Goal: Task Accomplishment & Management: Manage account settings

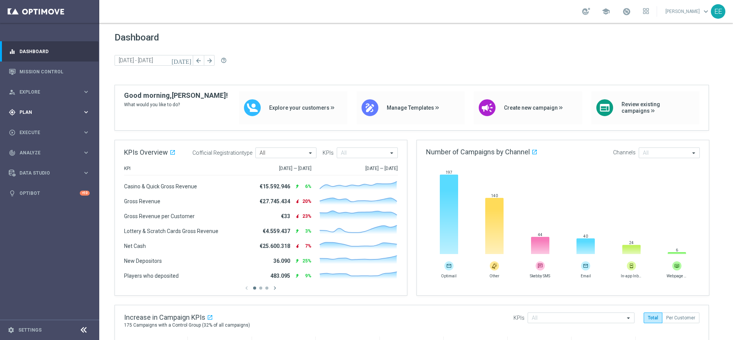
click at [21, 107] on div "gps_fixed Plan keyboard_arrow_right" at bounding box center [49, 112] width 99 height 20
click at [44, 126] on link "Target Groups" at bounding box center [50, 128] width 60 height 6
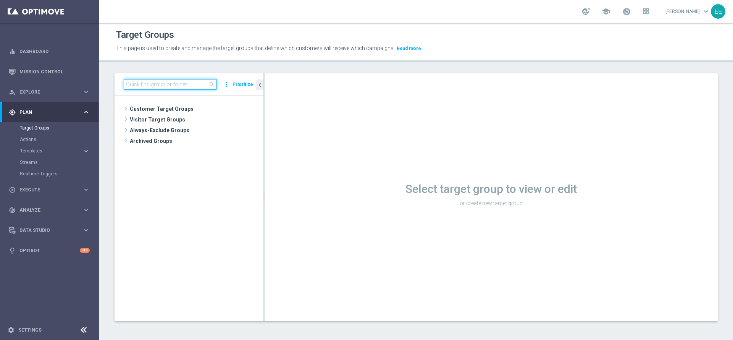
click at [158, 85] on input at bounding box center [170, 84] width 93 height 11
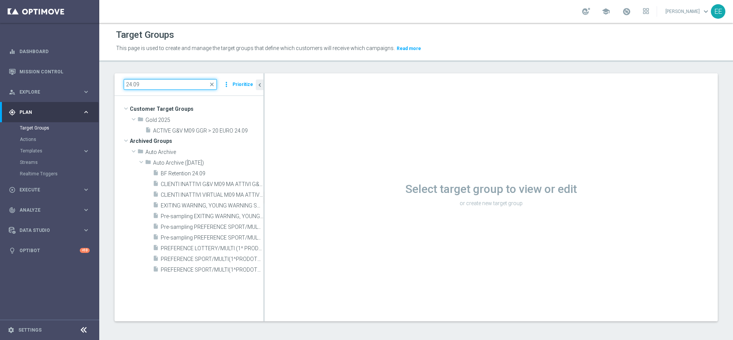
click at [167, 89] on input "24.09" at bounding box center [170, 84] width 93 height 11
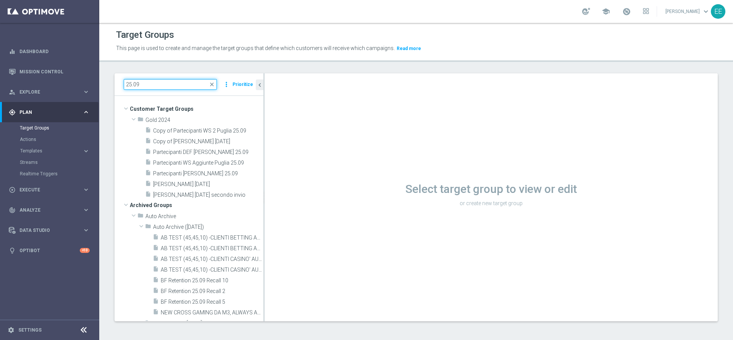
click at [165, 85] on input "25.09" at bounding box center [170, 84] width 93 height 11
paste input "ACTIVE IPPICA 2025 NO ACTIVE IPPICA M09 18"
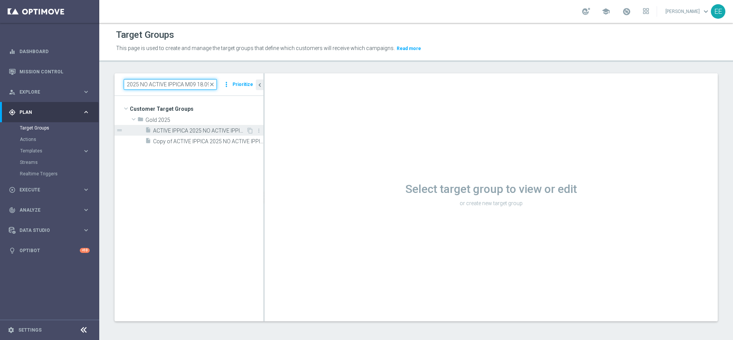
type input "ACTIVE IPPICA 2025 NO ACTIVE IPPICA M09 18.09"
click at [193, 129] on span "ACTIVE IPPICA 2025 NO ACTIVE IPPICA M09 18.09" at bounding box center [199, 131] width 93 height 6
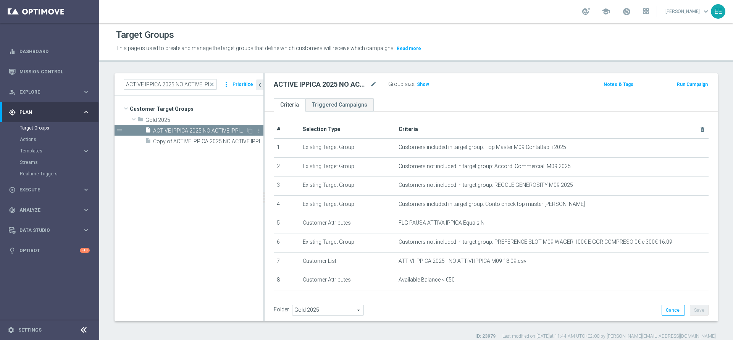
click at [193, 129] on span "ACTIVE IPPICA 2025 NO ACTIVE IPPICA M09 18.09" at bounding box center [199, 131] width 93 height 6
click at [249, 128] on icon "content_copy" at bounding box center [250, 131] width 6 height 6
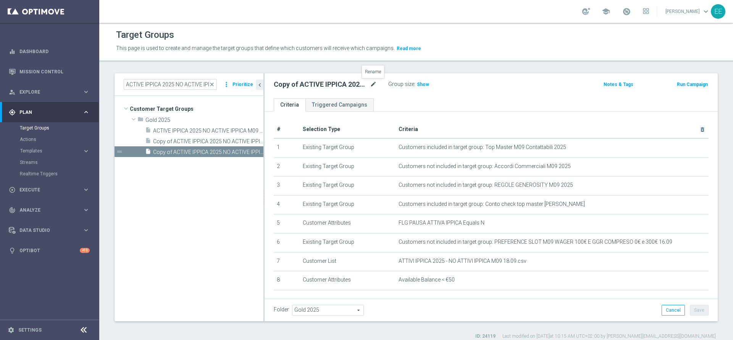
click at [374, 88] on icon "mode_edit" at bounding box center [373, 84] width 7 height 9
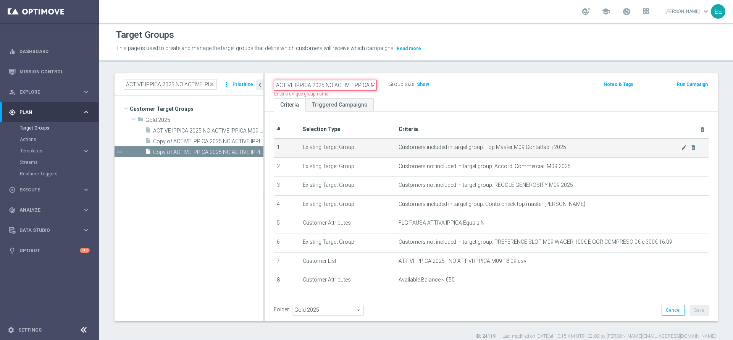
paste input "TTIVI IPPICA M08"
type input "ATTIVI IPPICA M08 25.09"
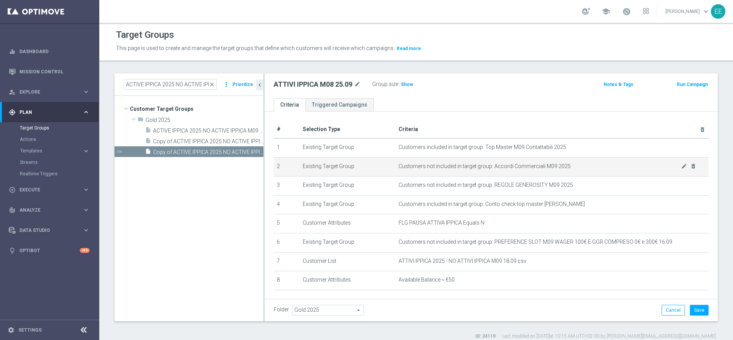
scroll to position [36, 0]
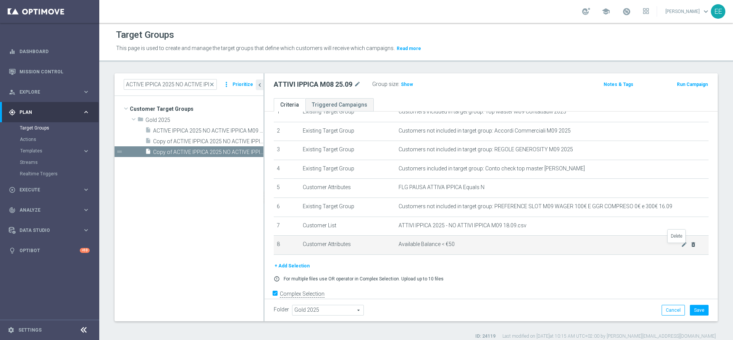
click at [611, 247] on icon "delete_forever" at bounding box center [693, 244] width 6 height 6
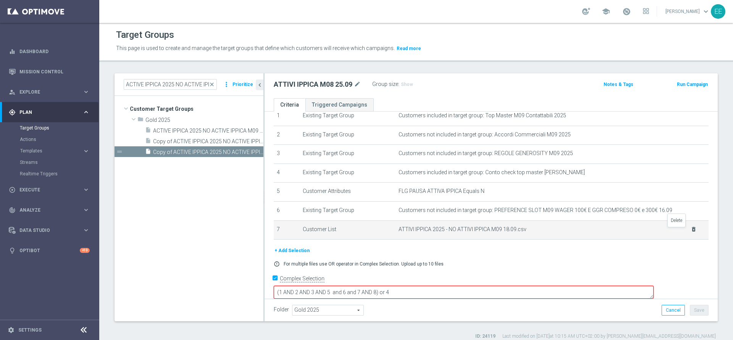
click at [611, 230] on icon "delete_forever" at bounding box center [694, 229] width 6 height 6
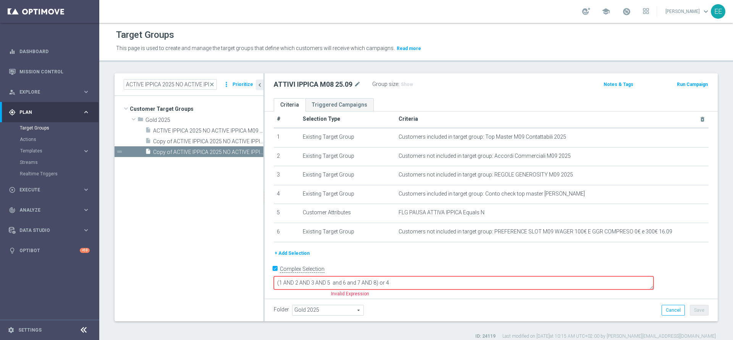
scroll to position [0, 0]
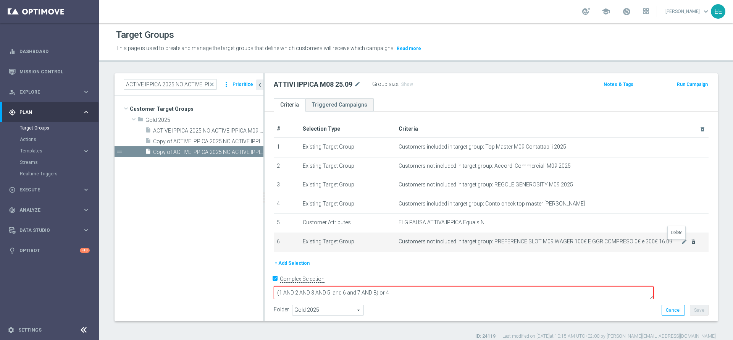
click at [611, 243] on icon "delete_forever" at bounding box center [693, 242] width 6 height 6
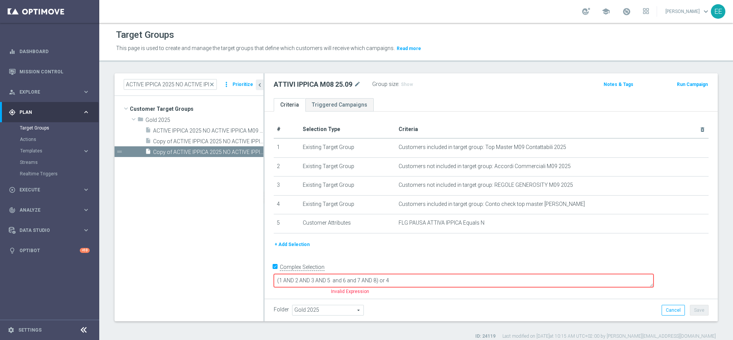
click at [289, 249] on button "+ Add Selection" at bounding box center [292, 244] width 37 height 8
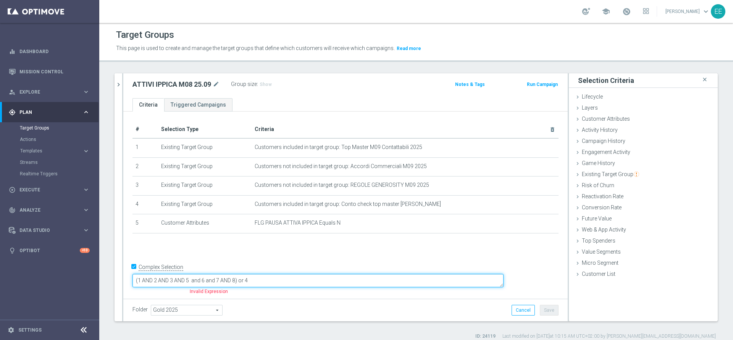
click at [315, 277] on textarea "(1 AND 2 AND 3 AND 5 and 6 and 7 AND 8) or 4" at bounding box center [318, 280] width 371 height 13
type textarea "(1 AND 2 AND 3 AND 5 and 6) or 4"
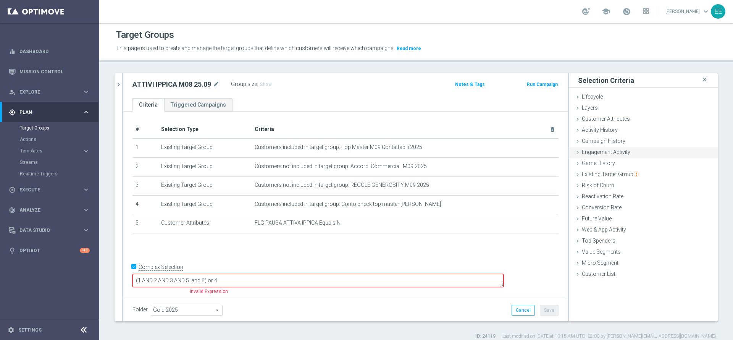
click at [605, 150] on span "Engagement Activity" at bounding box center [606, 152] width 48 height 6
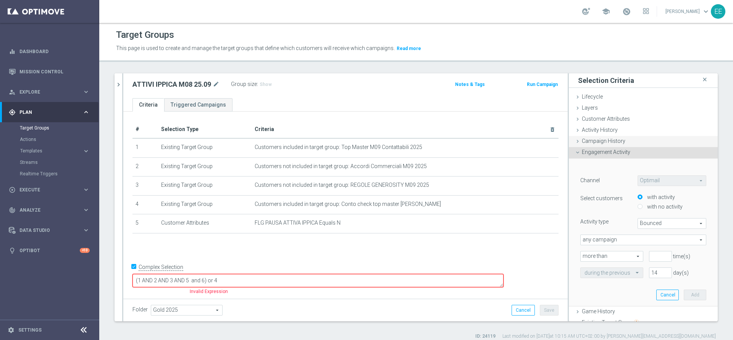
click at [607, 139] on span "Campaign History" at bounding box center [604, 141] width 44 height 6
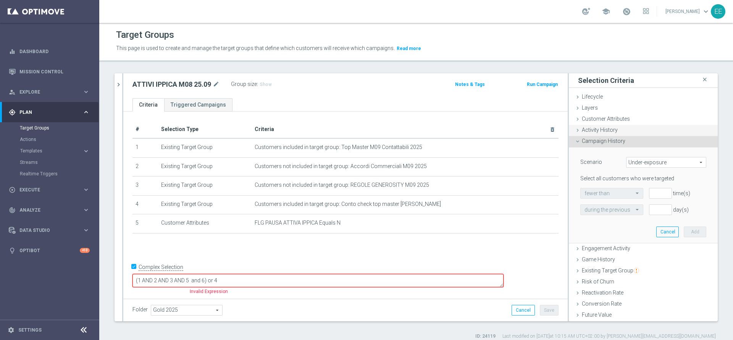
click at [609, 128] on div "Activity History done" at bounding box center [643, 130] width 149 height 11
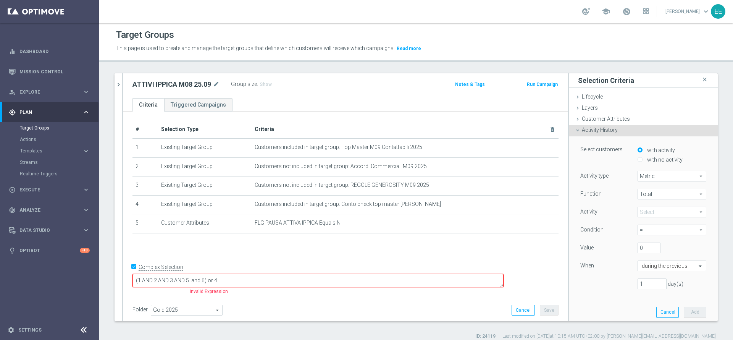
click at [611, 214] on span at bounding box center [672, 212] width 68 height 10
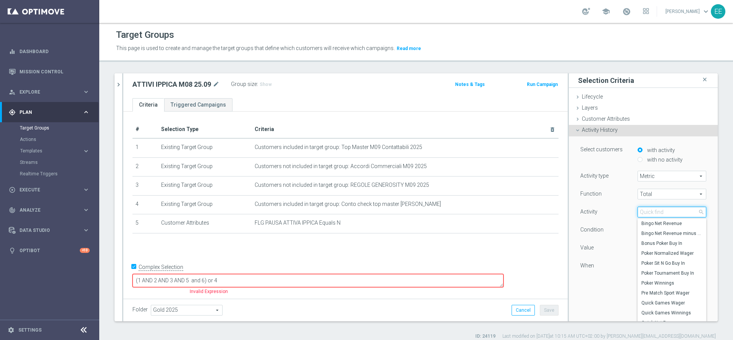
click at [611, 214] on input "search" at bounding box center [672, 212] width 69 height 11
type input "horse"
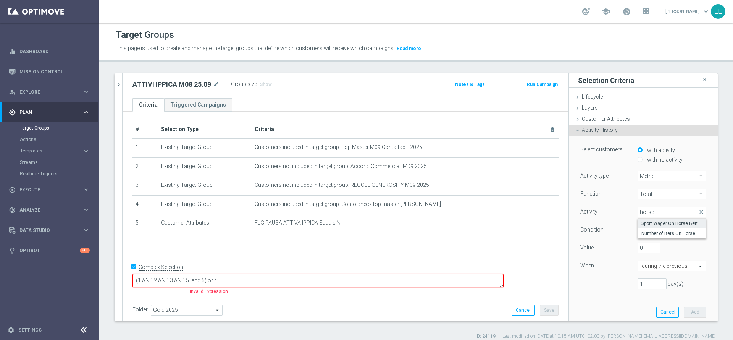
click at [611, 224] on span "Sport Wager On Horse Betting" at bounding box center [672, 223] width 61 height 6
type input "Sport Wager On Horse Betting"
click at [611, 231] on span "=" at bounding box center [672, 230] width 68 height 10
click at [611, 265] on label ">" at bounding box center [672, 261] width 69 height 10
type input ">"
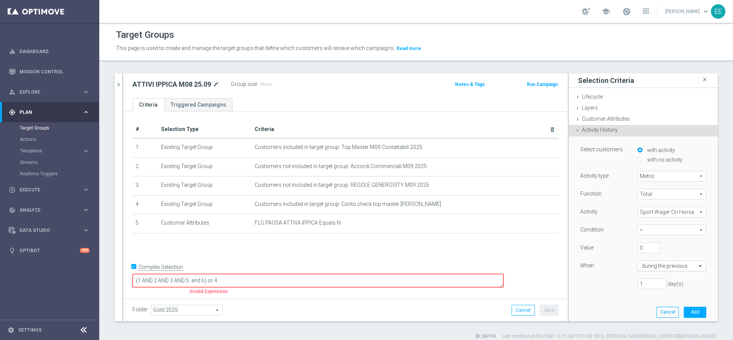
click at [611, 263] on input "text" at bounding box center [664, 266] width 45 height 7
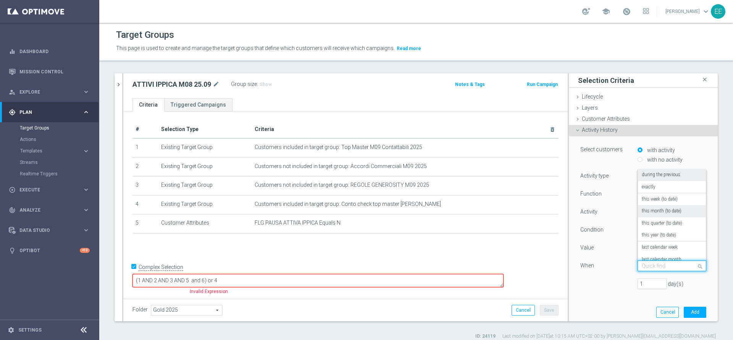
click at [611, 211] on label "this month (to date)" at bounding box center [662, 211] width 40 height 6
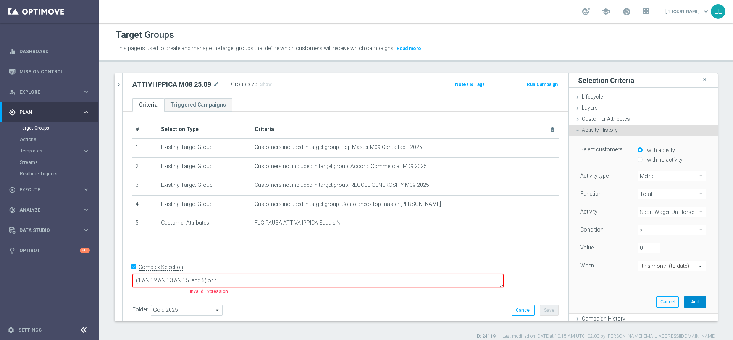
click at [611, 283] on button "Add" at bounding box center [695, 301] width 23 height 11
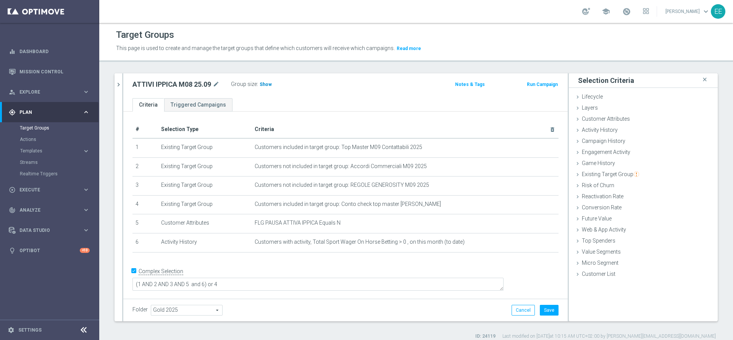
click at [265, 84] on span "Show" at bounding box center [266, 84] width 12 height 5
click at [611, 11] on span at bounding box center [626, 11] width 8 height 8
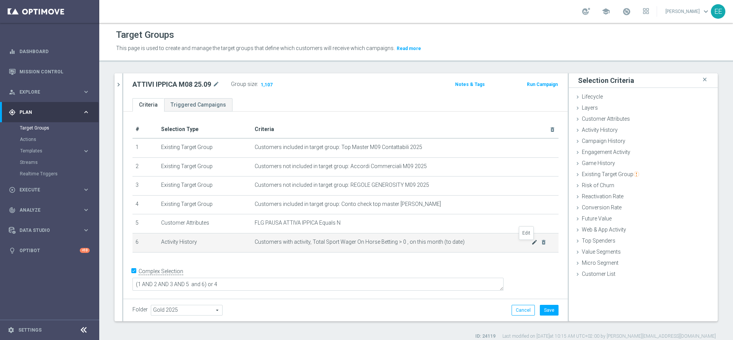
click at [532, 245] on icon "mode_edit" at bounding box center [535, 242] width 6 height 6
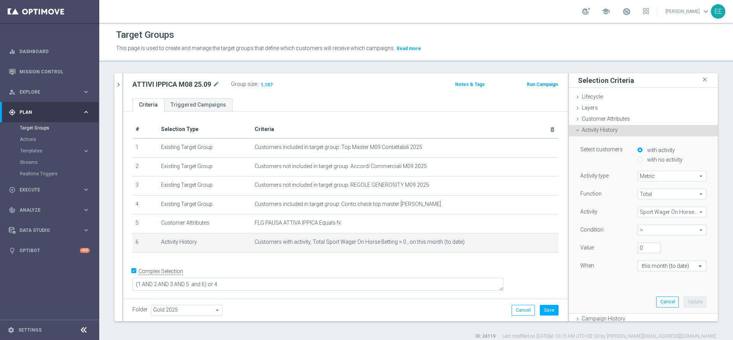
click at [611, 215] on span "Sport Wager On Horse Betting" at bounding box center [672, 212] width 68 height 10
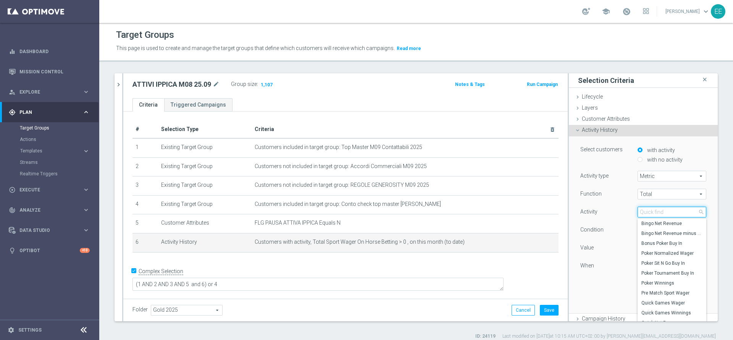
click at [611, 212] on input "search" at bounding box center [672, 212] width 69 height 11
click at [609, 254] on div "Value" at bounding box center [603, 248] width 57 height 12
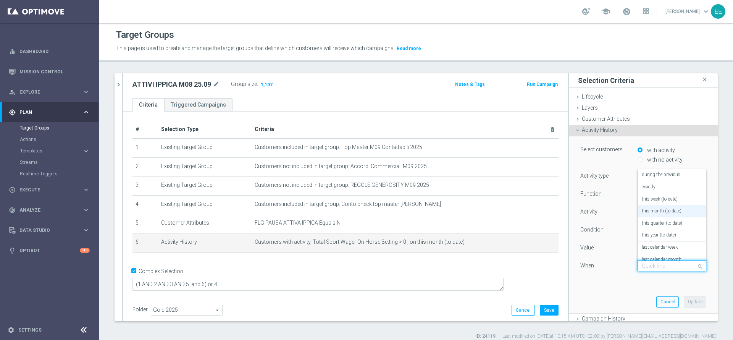
click at [611, 264] on input "text" at bounding box center [664, 266] width 45 height 7
click at [611, 213] on label "last calendar month" at bounding box center [662, 213] width 40 height 6
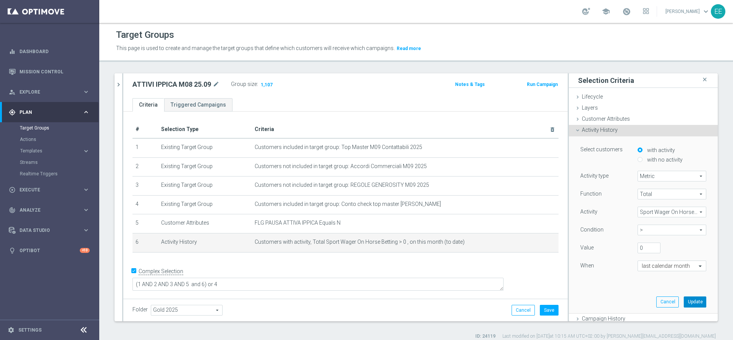
click at [611, 283] on button "Update" at bounding box center [695, 301] width 23 height 11
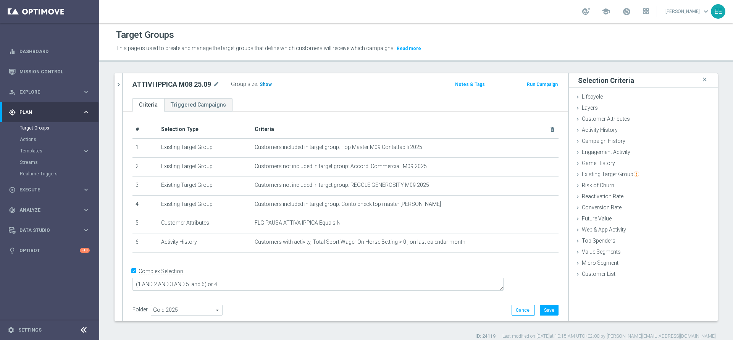
click at [269, 82] on span "Show" at bounding box center [266, 84] width 12 height 5
click at [219, 82] on icon "mode_edit" at bounding box center [216, 84] width 7 height 9
click at [181, 83] on input "ATTIVI IPPICA M08 25.09" at bounding box center [184, 85] width 103 height 11
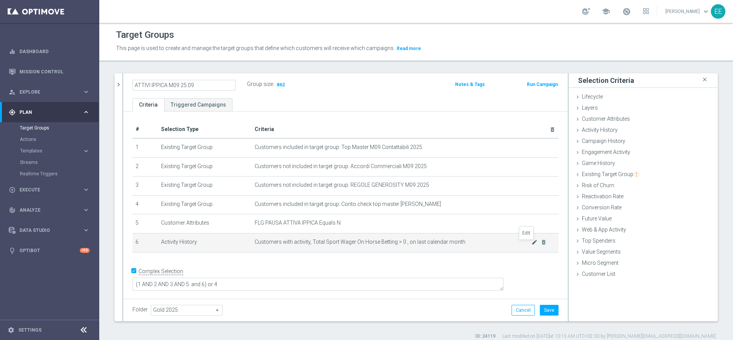
type input "ATTIVI IPPICA M09 25.09"
click at [532, 245] on icon "mode_edit" at bounding box center [535, 242] width 6 height 6
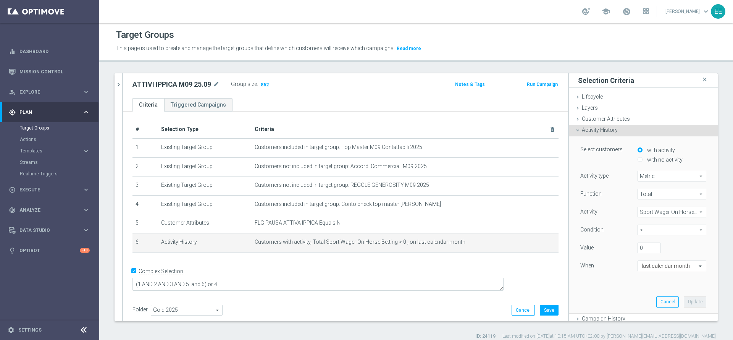
click at [611, 211] on span "Sport Wager On Horse Betting" at bounding box center [672, 212] width 68 height 10
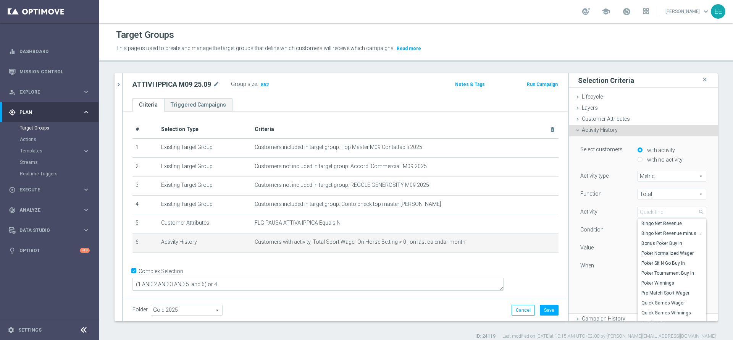
click at [600, 234] on div "Condition" at bounding box center [603, 231] width 57 height 12
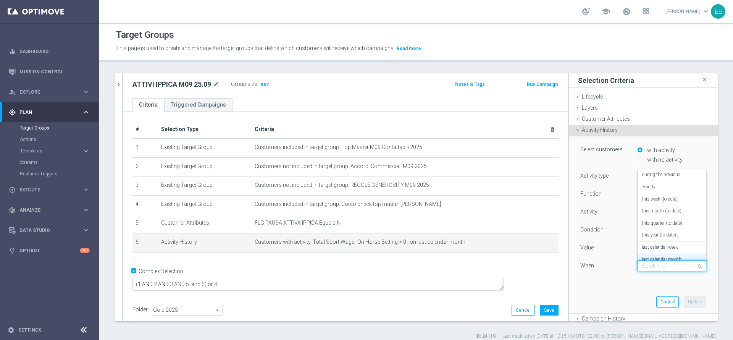
click at [611, 269] on input "text" at bounding box center [664, 266] width 45 height 7
click at [611, 210] on label "this month (to date)" at bounding box center [662, 211] width 40 height 6
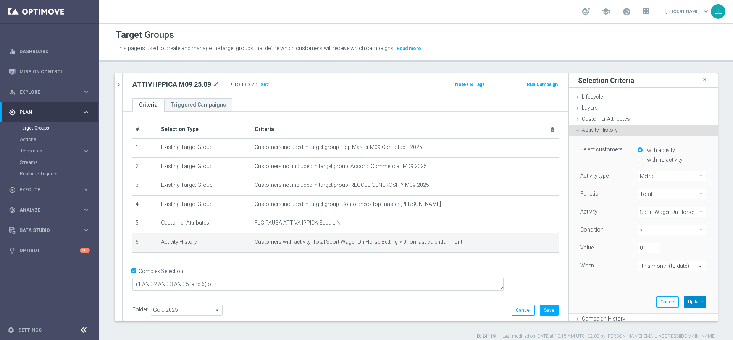
click at [611, 283] on button "Update" at bounding box center [695, 301] width 23 height 11
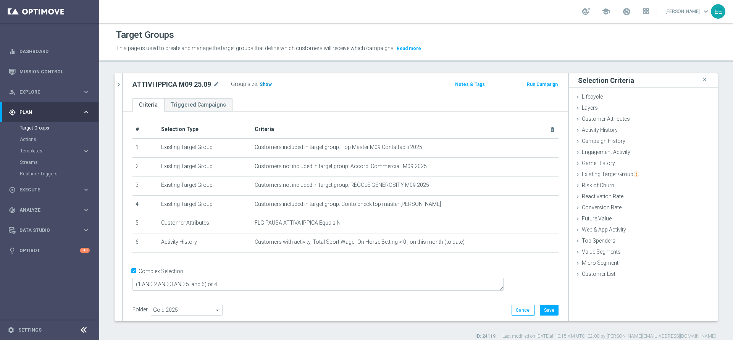
click at [269, 87] on span "Show" at bounding box center [266, 84] width 12 height 5
click at [541, 283] on button "Save" at bounding box center [549, 310] width 19 height 11
click at [611, 13] on span at bounding box center [626, 11] width 8 height 8
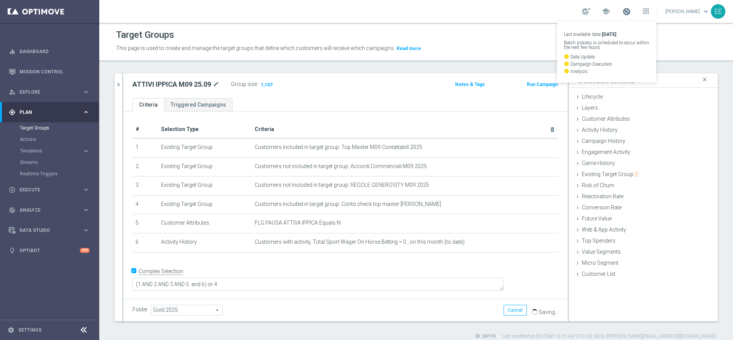
click at [611, 13] on span at bounding box center [626, 11] width 8 height 8
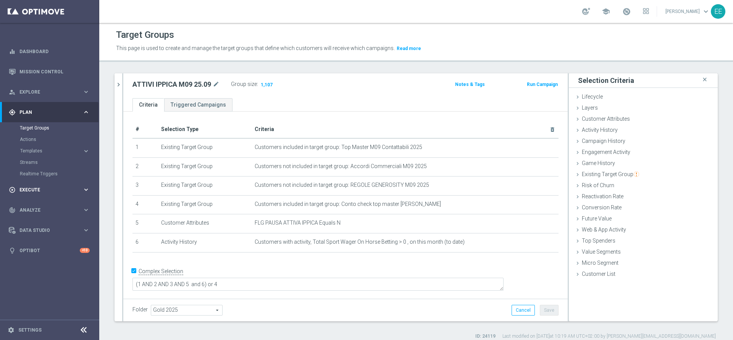
click at [36, 187] on div "play_circle_outline Execute" at bounding box center [46, 189] width 74 height 7
click at [35, 146] on link "Campaign Builder" at bounding box center [50, 148] width 60 height 6
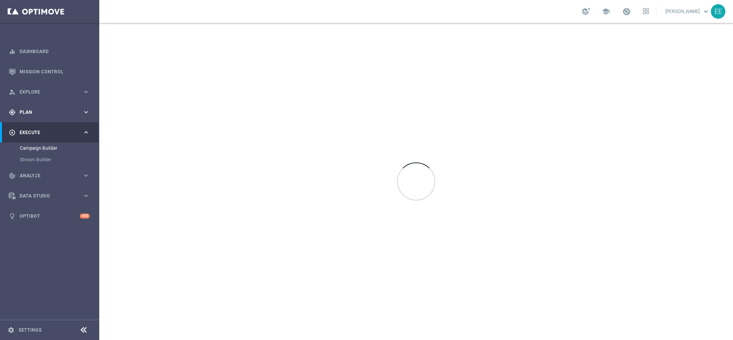
click at [34, 117] on div "gps_fixed Plan keyboard_arrow_right" at bounding box center [49, 112] width 99 height 20
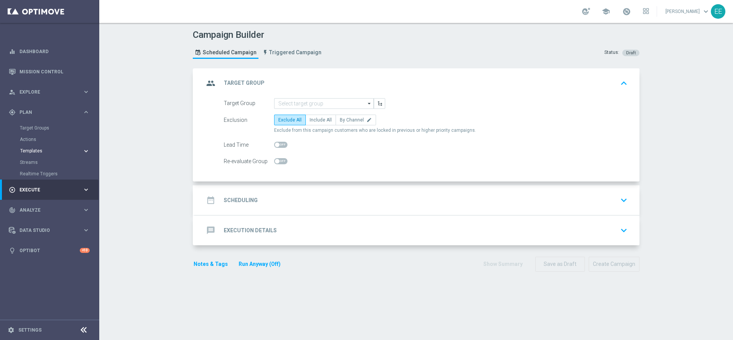
click at [32, 148] on button "Templates keyboard_arrow_right" at bounding box center [55, 151] width 70 height 6
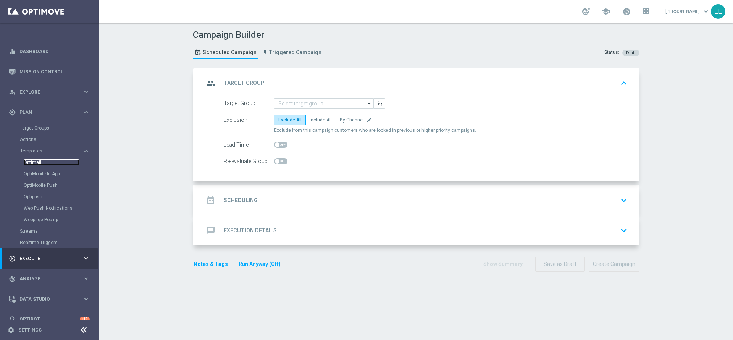
click at [34, 165] on link "Optimail" at bounding box center [52, 162] width 56 height 6
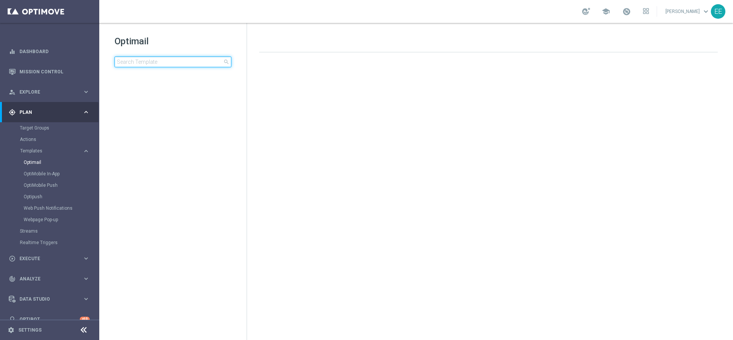
click at [174, 63] on input at bounding box center [173, 62] width 117 height 11
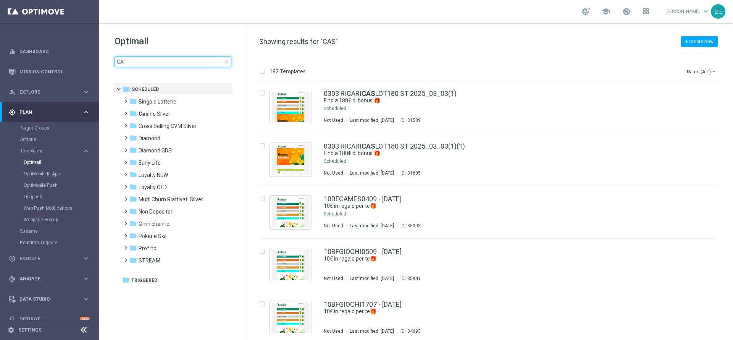
type input "C"
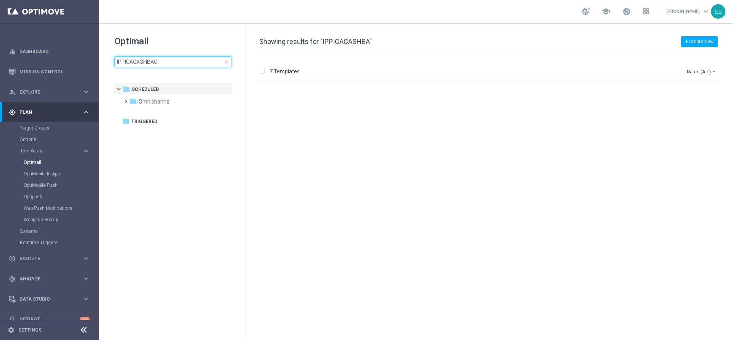
type input "IPPICACASHBACK"
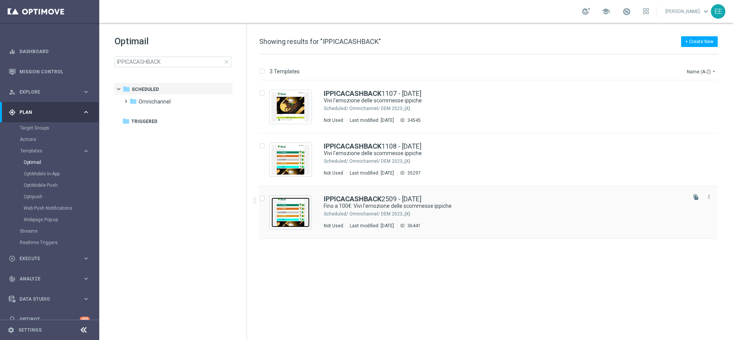
click at [282, 223] on img "Press SPACE to select this row." at bounding box center [291, 212] width 38 height 30
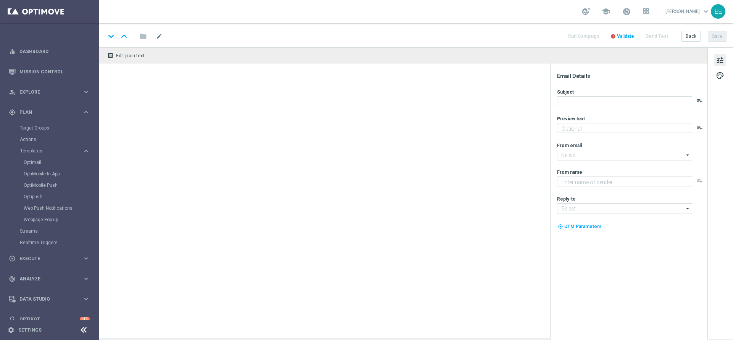
type input "[EMAIL_ADDRESS][DOMAIN_NAME]"
type textarea "Sisal"
type input "[EMAIL_ADDRESS][DOMAIN_NAME]"
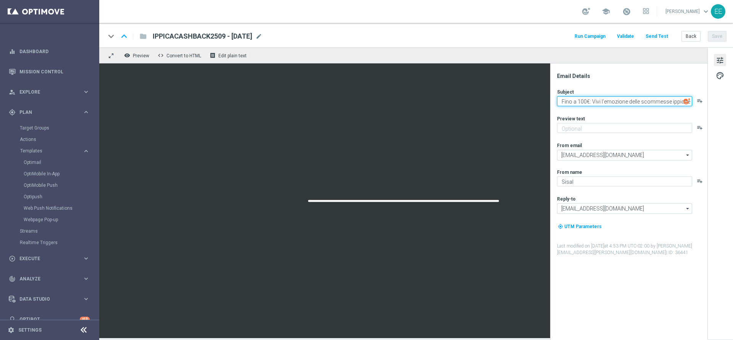
drag, startPoint x: 593, startPoint y: 101, endPoint x: 715, endPoint y: 102, distance: 121.8
click at [611, 102] on div "Email Details Subject Fino a 100€: Vivi l'emozione delle scommesse ippiche play…" at bounding box center [721, 192] width 26 height 291
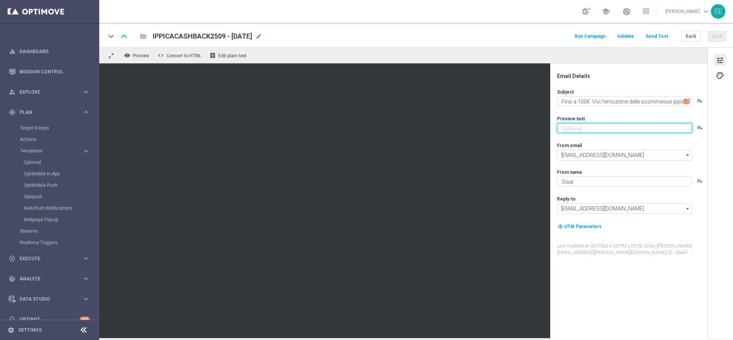
click at [600, 126] on textarea at bounding box center [624, 128] width 135 height 10
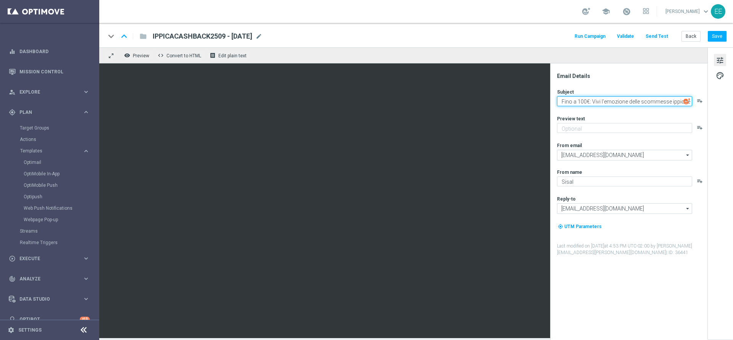
click at [592, 101] on textarea "Fino a 100€: Vivi l'emozione delle scommesse ippiche" at bounding box center [624, 101] width 135 height 10
type textarea "Fino a 100€ di Bonus!"
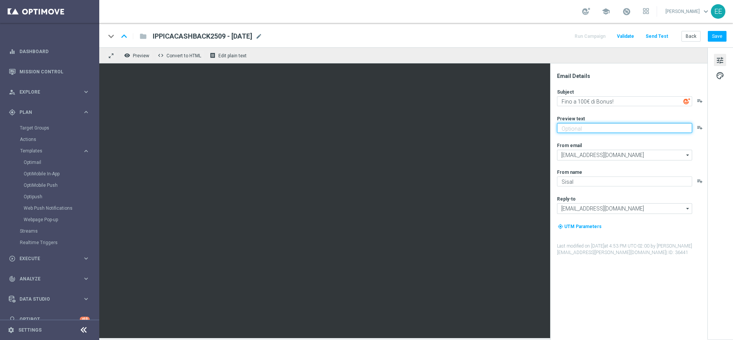
click at [611, 124] on textarea at bounding box center [624, 128] width 135 height 10
paste textarea "Vivi l'emozione delle scommesse ippiche"
type textarea "Vivi l'emozione delle scommesse ippiche!"
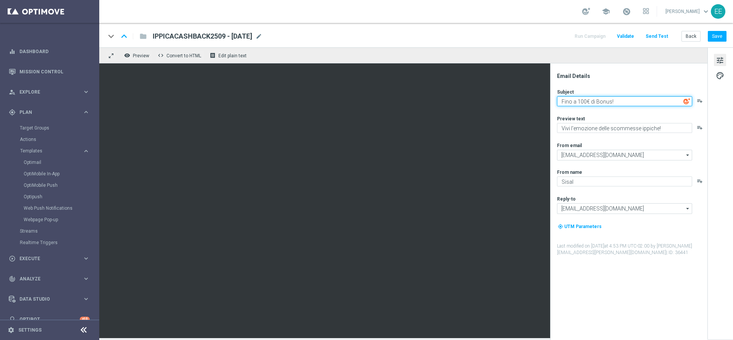
click at [611, 99] on textarea "Fino a 100€ di Bonus!" at bounding box center [624, 101] width 135 height 10
type textarea "Fino a 100€ di Bonus"
click at [611, 279] on div "Email Details Subject Fino a 100€ di Bonus playlist_add Preview text Vivi l'emo…" at bounding box center [631, 206] width 152 height 267
click at [611, 37] on button "Save" at bounding box center [717, 36] width 19 height 11
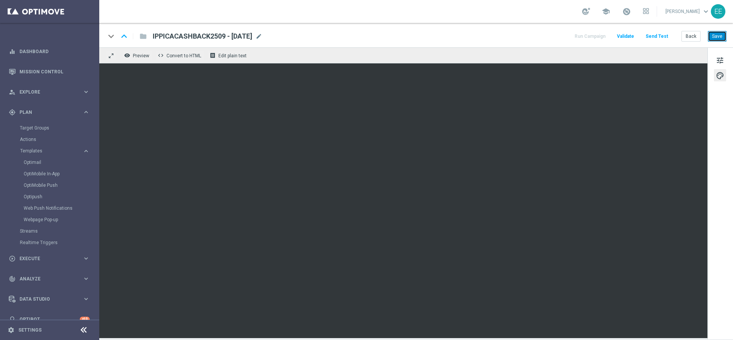
click at [611, 36] on button "Save" at bounding box center [717, 36] width 19 height 11
click at [38, 263] on div "play_circle_outline Execute keyboard_arrow_right" at bounding box center [49, 258] width 99 height 20
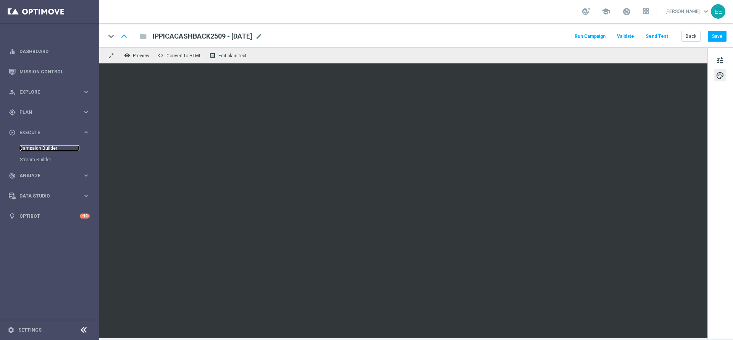
click at [50, 149] on link "Campaign Builder" at bounding box center [50, 148] width 60 height 6
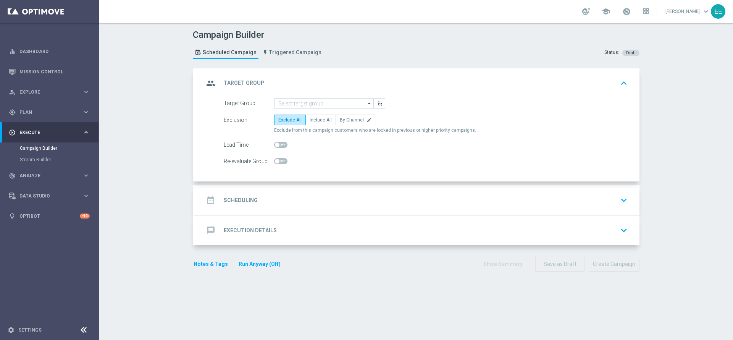
click at [330, 96] on div "group Target Group keyboard_arrow_up" at bounding box center [417, 83] width 445 height 30
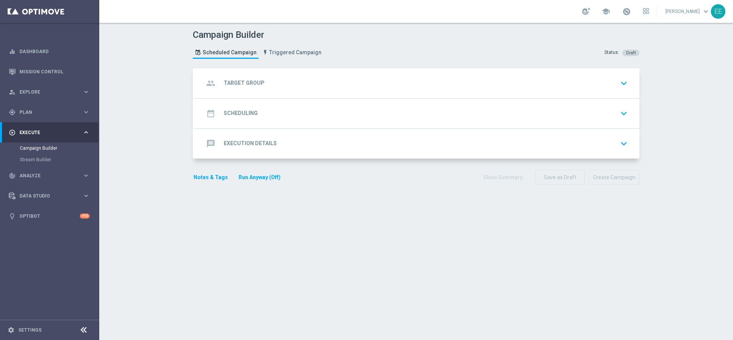
click at [330, 89] on div "group Target Group keyboard_arrow_down" at bounding box center [417, 83] width 427 height 15
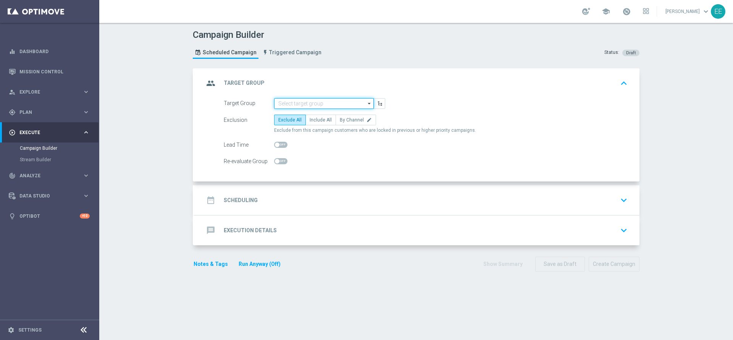
click at [333, 105] on input at bounding box center [324, 103] width 100 height 11
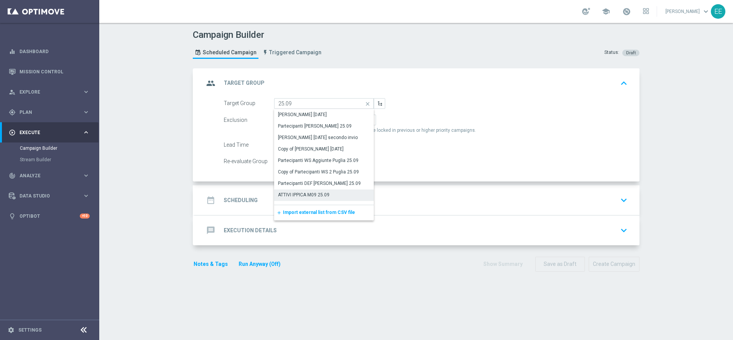
click at [310, 193] on div "ATTIVI IPPICA M09 25.09" at bounding box center [304, 194] width 52 height 7
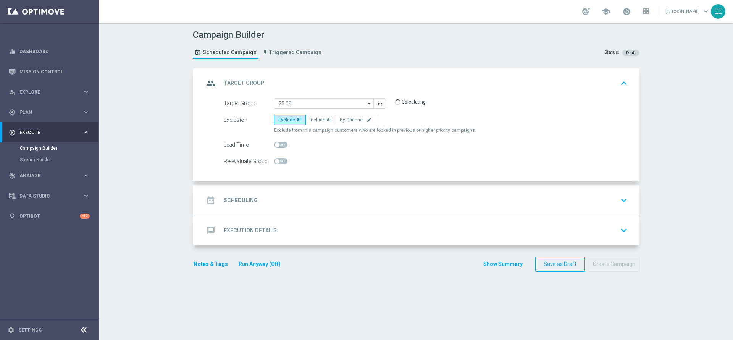
type input "ATTIVI IPPICA M09 25.09"
click at [322, 123] on label "Include All" at bounding box center [321, 120] width 31 height 11
click at [315, 123] on input "Include All" at bounding box center [312, 121] width 5 height 5
radio input "true"
click at [298, 193] on div "date_range Scheduling keyboard_arrow_down" at bounding box center [417, 200] width 427 height 15
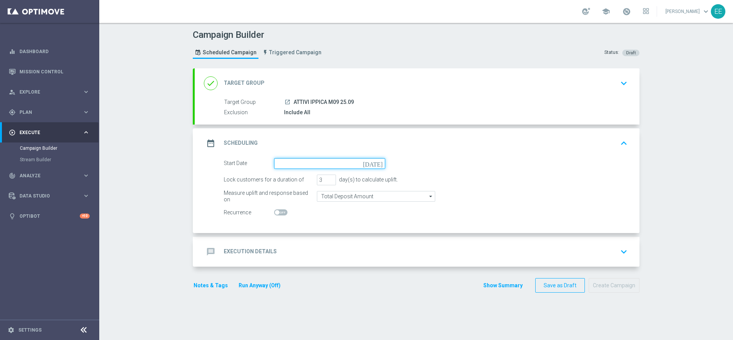
click at [326, 168] on input at bounding box center [329, 163] width 111 height 11
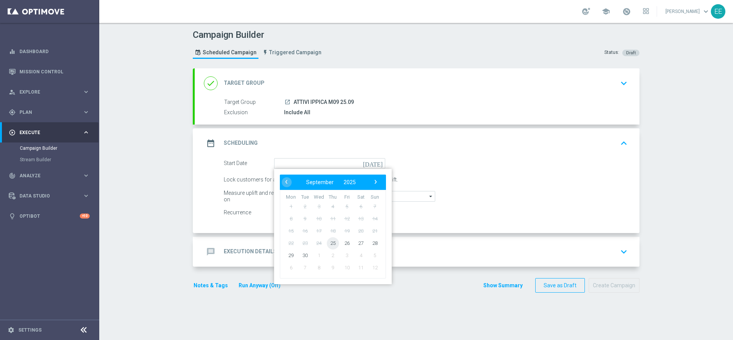
click at [330, 242] on span "25" at bounding box center [333, 243] width 12 height 12
type input "[DATE]"
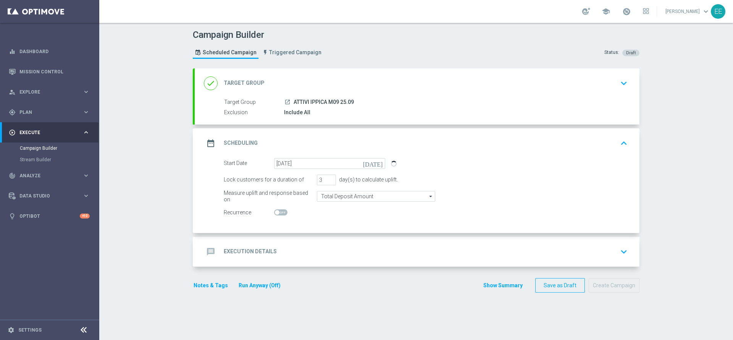
click at [324, 247] on div "message Execution Details keyboard_arrow_down" at bounding box center [417, 251] width 427 height 15
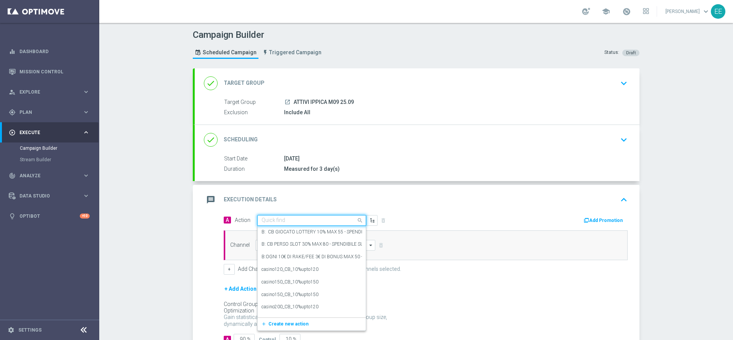
click at [305, 224] on div "Quick find" at bounding box center [311, 220] width 109 height 11
paste input "[PERSON_NAME] IPPICA 25% MAX 100 EURO - SPENDIBILE IPPICA"
type input "[PERSON_NAME] IPPICA 25% MAX 100 EURO - SPENDIBILE IPPICA"
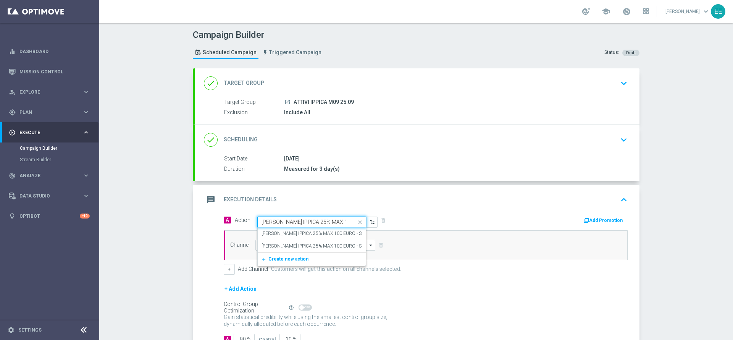
scroll to position [0, 56]
click at [316, 236] on div "[PERSON_NAME] IPPICA 25% MAX 100 EURO - SPENDIBILE IPPICA edit" at bounding box center [312, 233] width 100 height 13
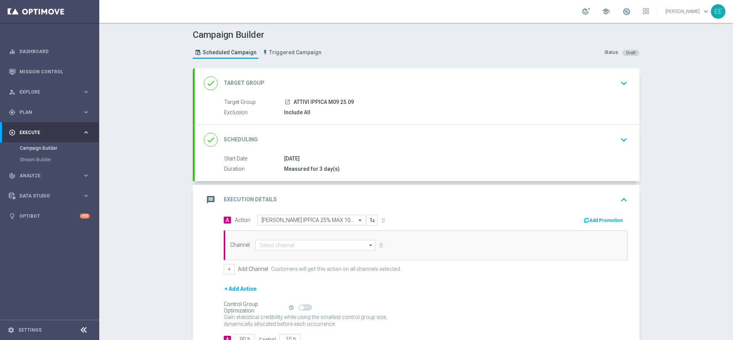
click at [604, 222] on button "Add Promotion" at bounding box center [604, 220] width 42 height 8
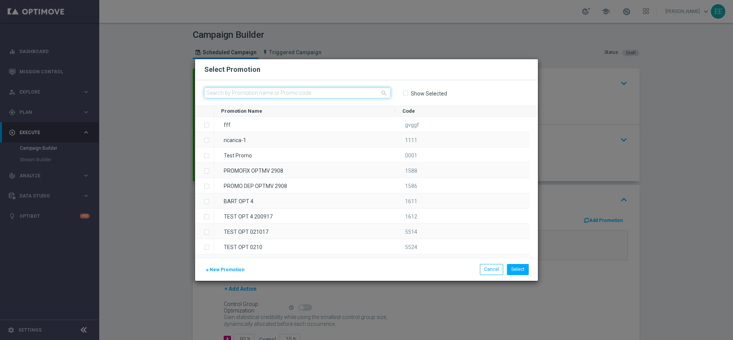
click at [245, 94] on input "text" at bounding box center [297, 92] width 186 height 11
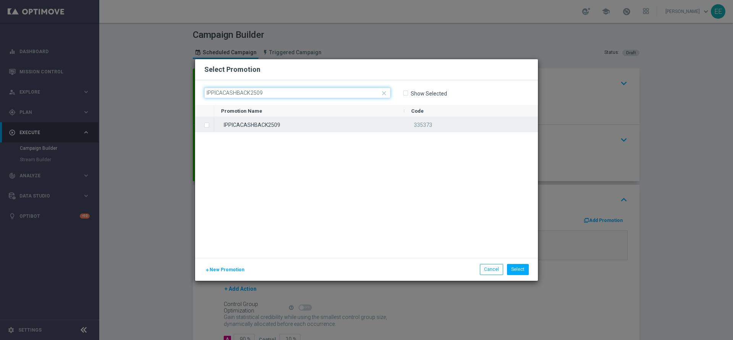
type input "IPPICACASHBACK2509"
click at [288, 120] on div "IPPICACASHBACK2509" at bounding box center [309, 124] width 190 height 15
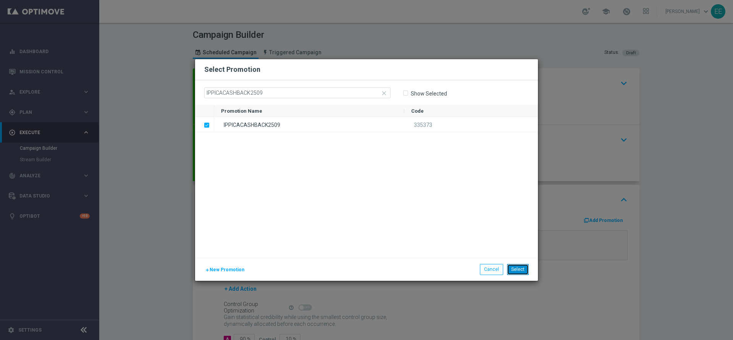
click at [525, 271] on button "Select" at bounding box center [518, 269] width 22 height 11
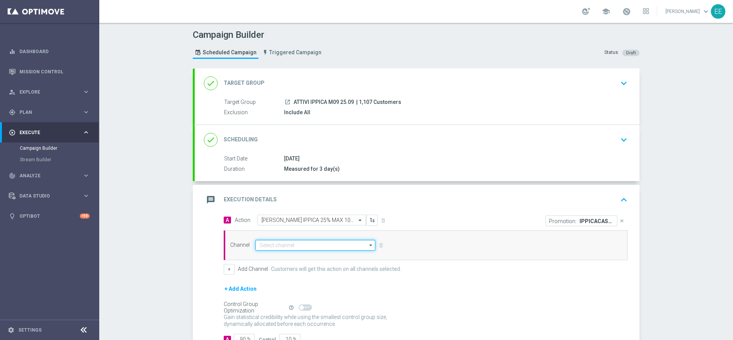
click at [280, 245] on input at bounding box center [315, 245] width 120 height 11
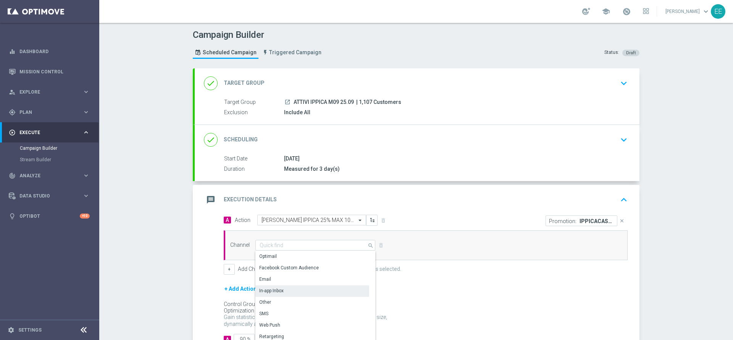
click at [306, 283] on div "In-app Inbox" at bounding box center [312, 290] width 114 height 11
type input "In-app Inbox"
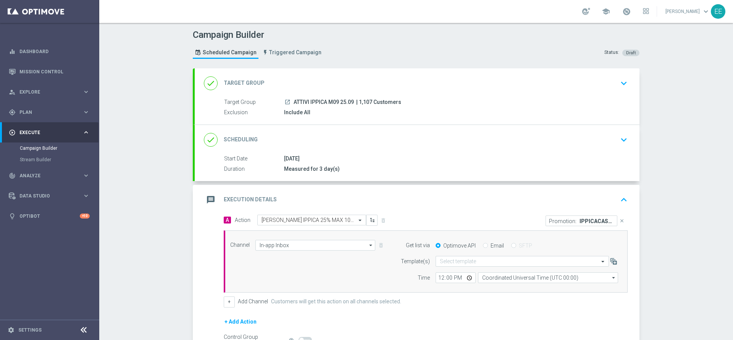
click at [483, 244] on input "Email" at bounding box center [485, 246] width 5 height 5
radio input "true"
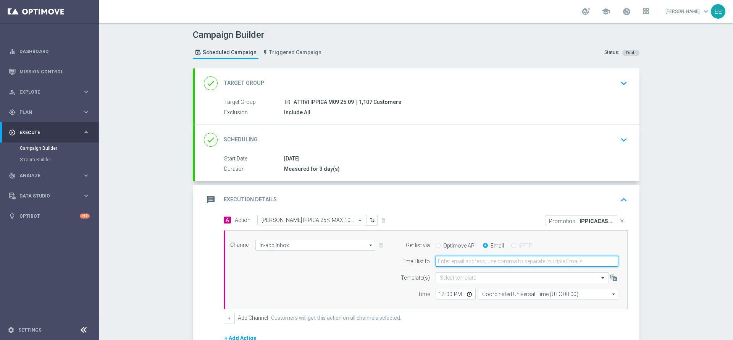
click at [466, 257] on input "email" at bounding box center [527, 261] width 183 height 11
type input "[PERSON_NAME][EMAIL_ADDRESS][DOMAIN_NAME]"
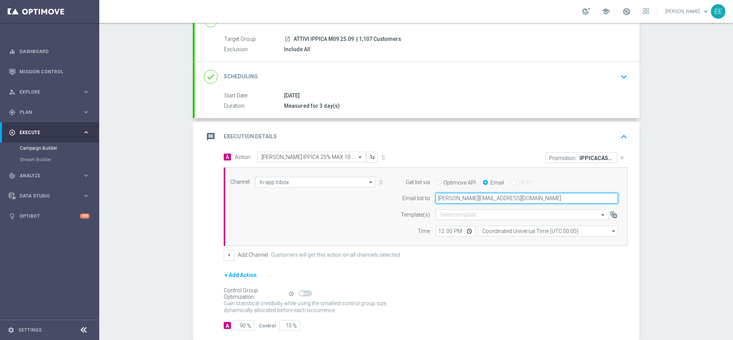
scroll to position [65, 0]
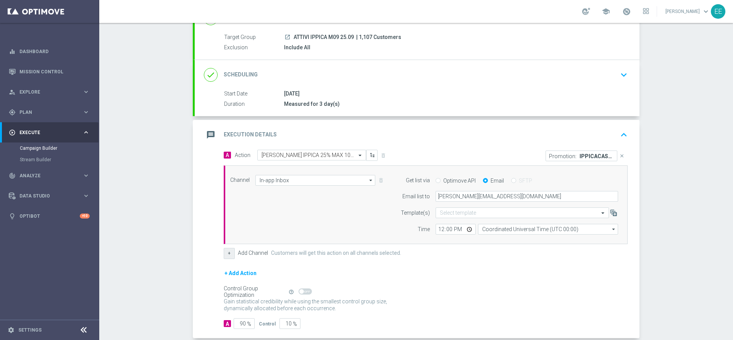
click at [224, 251] on button "+" at bounding box center [229, 253] width 11 height 11
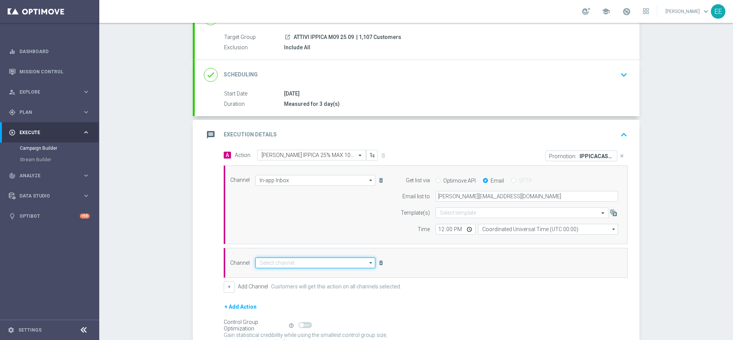
click at [280, 266] on input at bounding box center [315, 262] width 120 height 11
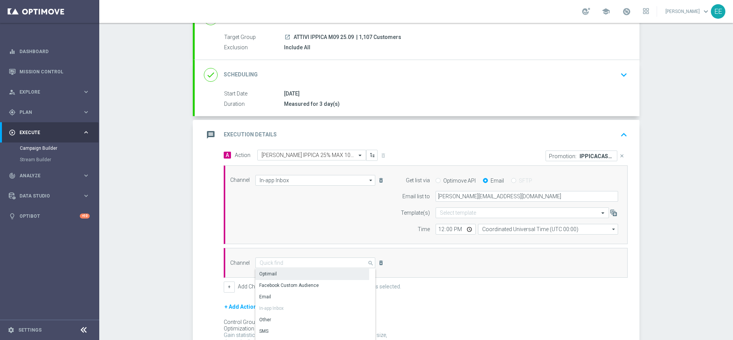
click at [284, 275] on div "Optimail" at bounding box center [312, 273] width 114 height 11
type input "Optimail"
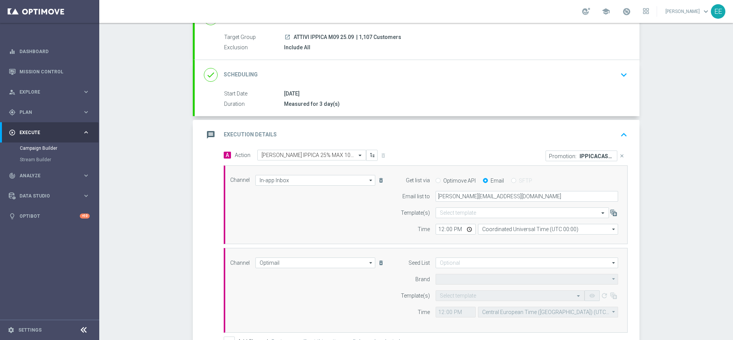
type input "Sisal Marketing"
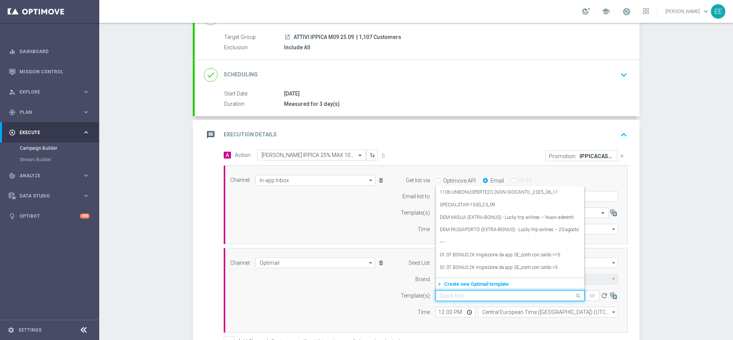
click at [464, 283] on input "text" at bounding box center [502, 296] width 125 height 6
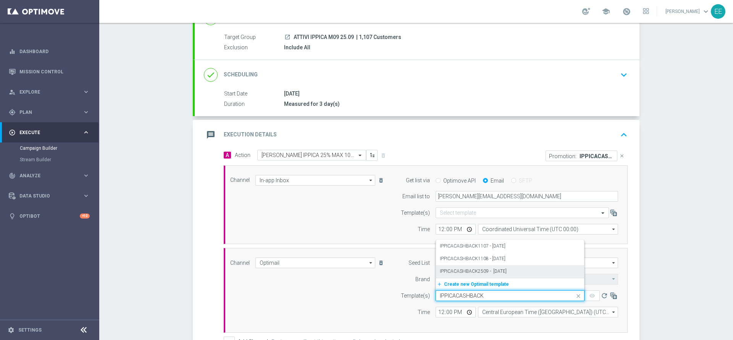
click at [491, 275] on div "IPPICACASHBACK2509 - [DATE]" at bounding box center [510, 271] width 141 height 13
type input "IPPICACASHBACK"
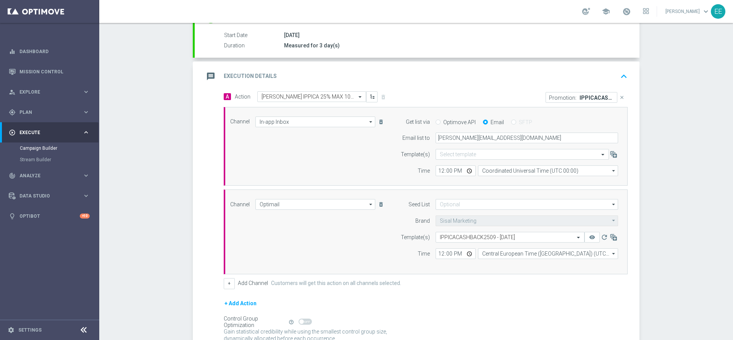
scroll to position [126, 0]
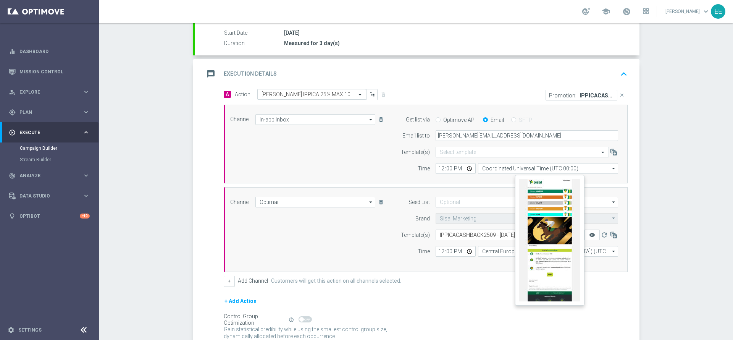
click at [590, 234] on icon "remove_red_eye" at bounding box center [592, 235] width 6 height 6
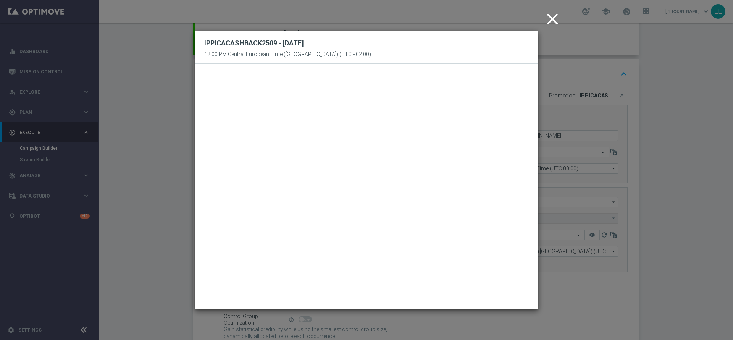
click at [546, 21] on icon "close" at bounding box center [552, 19] width 19 height 19
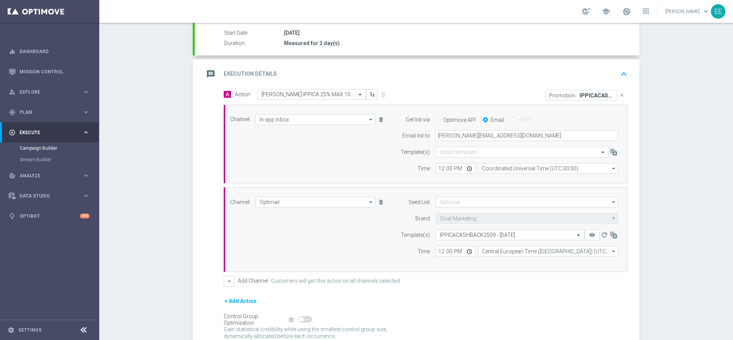
scroll to position [193, 0]
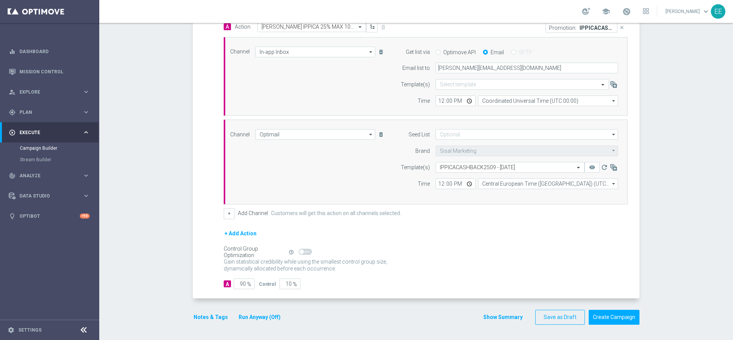
click at [211, 283] on button "Notes & Tags" at bounding box center [211, 317] width 36 height 10
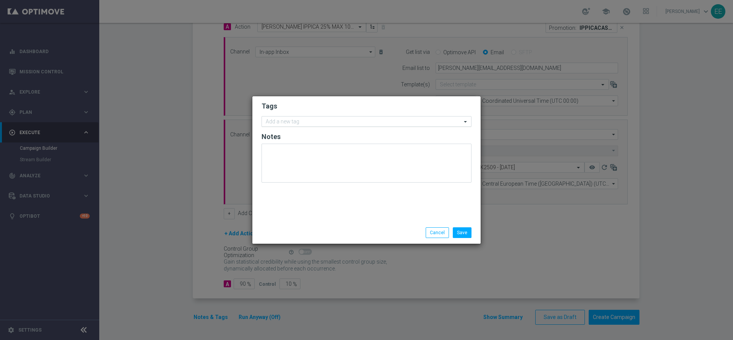
click at [328, 122] on input "text" at bounding box center [364, 122] width 196 height 6
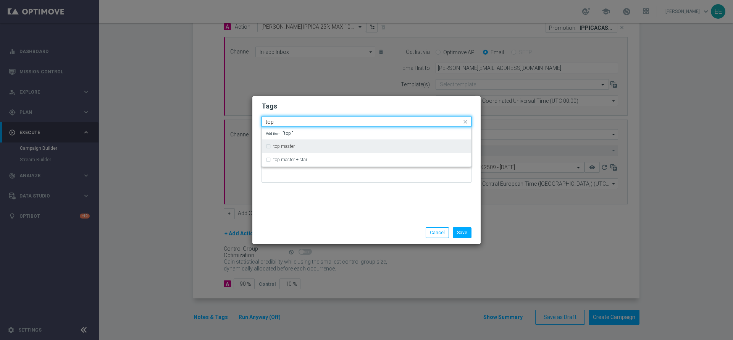
type input "top"
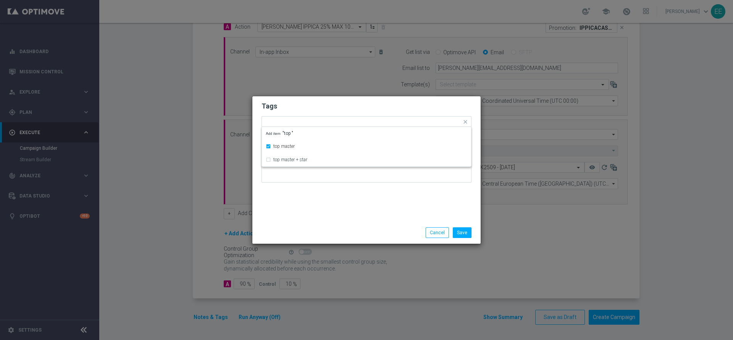
click at [330, 106] on h2 "Tags" at bounding box center [367, 106] width 210 height 9
click at [339, 123] on input "text" at bounding box center [383, 122] width 157 height 6
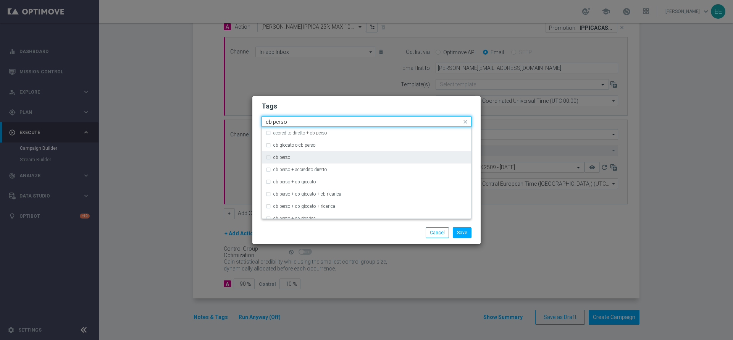
click at [316, 156] on div "cb perso" at bounding box center [370, 157] width 194 height 5
type input "cb perso"
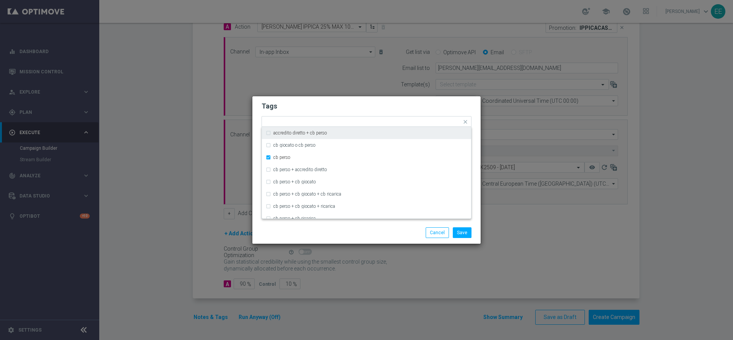
click at [364, 104] on h2 "Tags" at bounding box center [367, 106] width 210 height 9
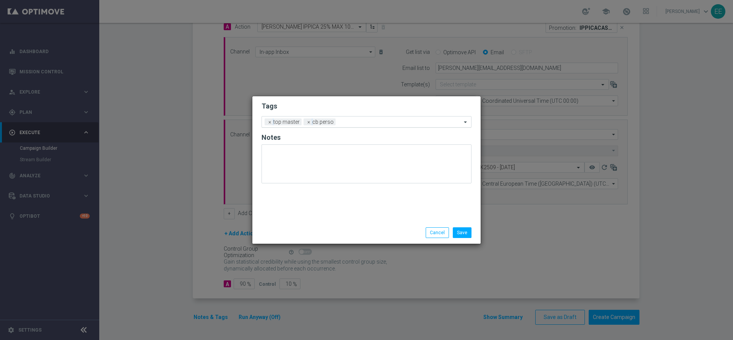
click at [390, 124] on input "text" at bounding box center [400, 122] width 123 height 6
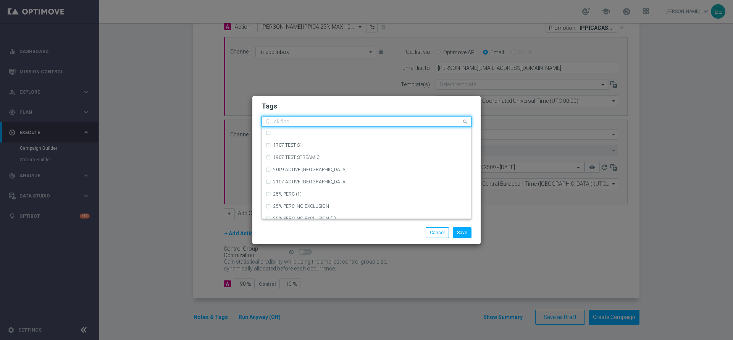
click at [390, 124] on input "text" at bounding box center [364, 122] width 196 height 6
type input "u"
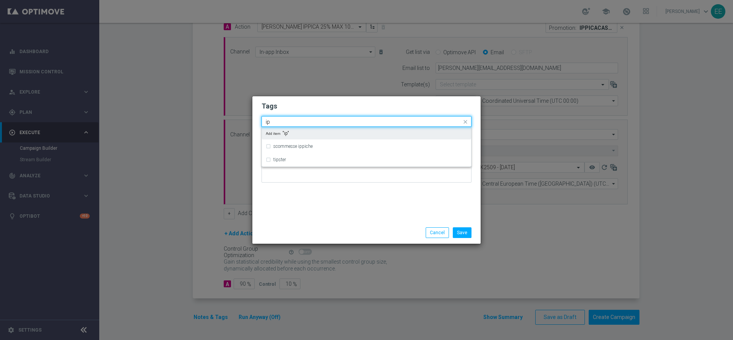
type input "i"
click at [363, 133] on div "betting" at bounding box center [370, 133] width 194 height 5
type input "betting"
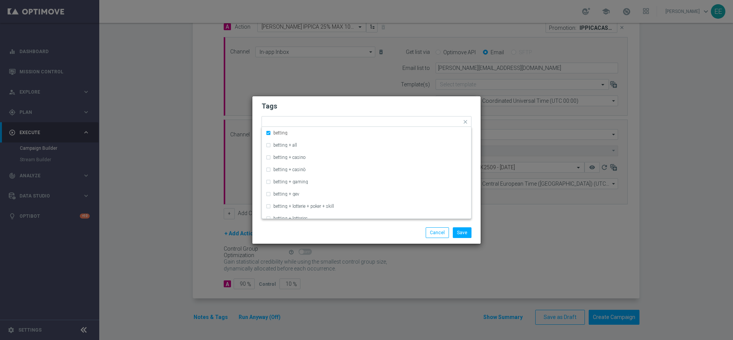
click at [389, 112] on form "Tags Quick find × top master × [PERSON_NAME] × betting betting betting + all be…" at bounding box center [367, 144] width 210 height 89
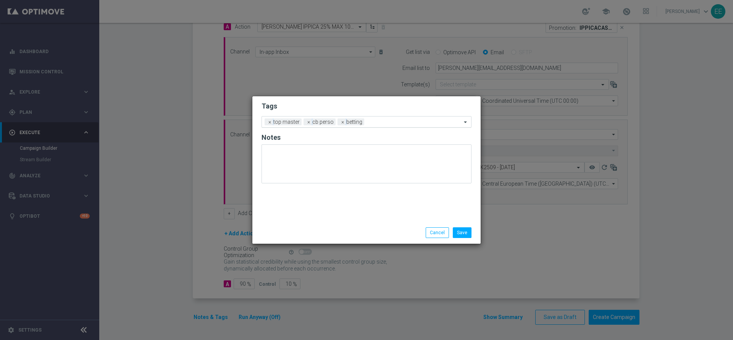
click at [406, 122] on input "text" at bounding box center [414, 122] width 94 height 6
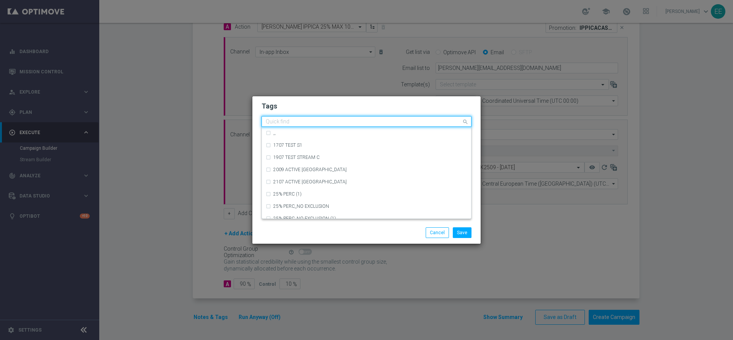
click at [406, 122] on input "text" at bounding box center [364, 122] width 196 height 6
click at [409, 109] on h2 "Tags" at bounding box center [367, 106] width 210 height 9
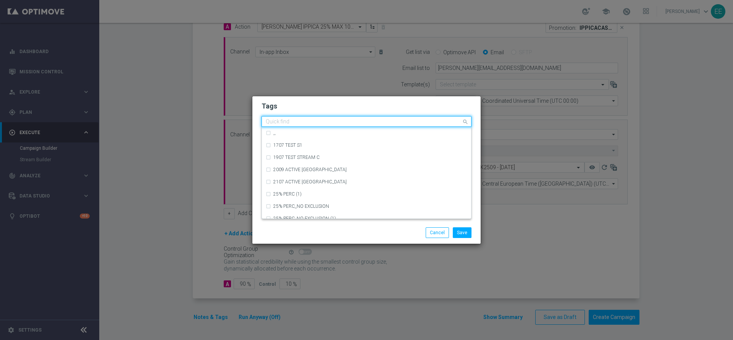
click at [394, 123] on input "text" at bounding box center [364, 122] width 196 height 6
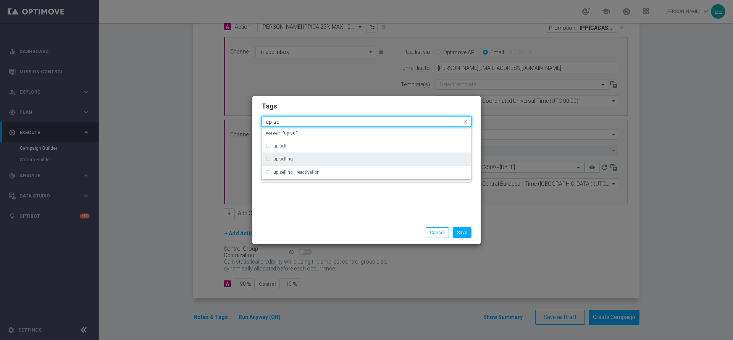
type input "up-se"
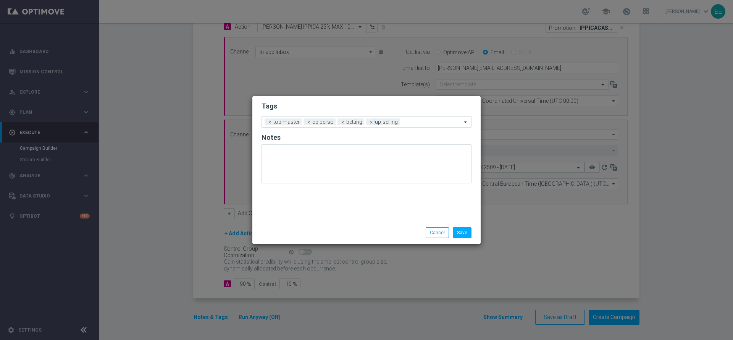
click at [412, 104] on h2 "Tags" at bounding box center [367, 106] width 210 height 9
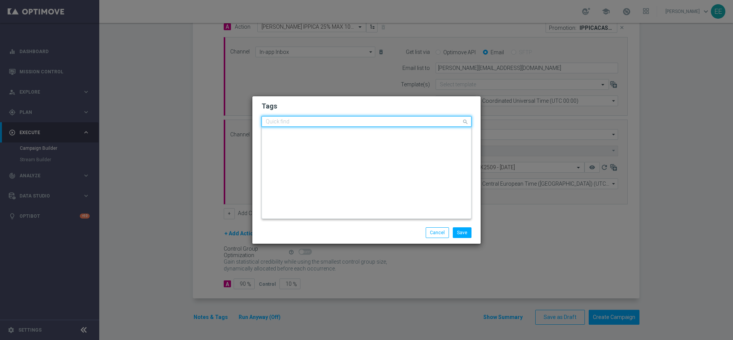
click at [419, 119] on input "text" at bounding box center [364, 122] width 196 height 6
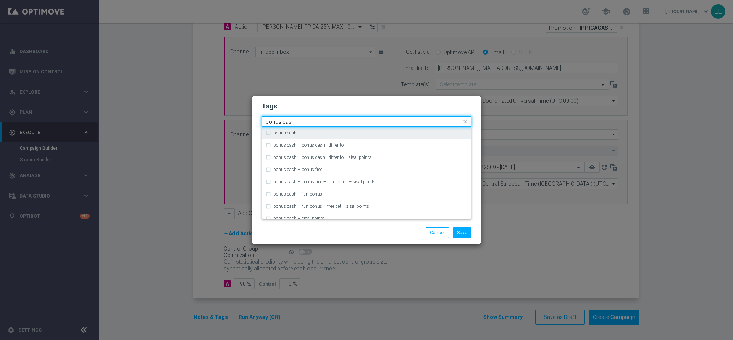
click at [386, 134] on div "bonus cash" at bounding box center [370, 133] width 194 height 5
type input "bonus cash"
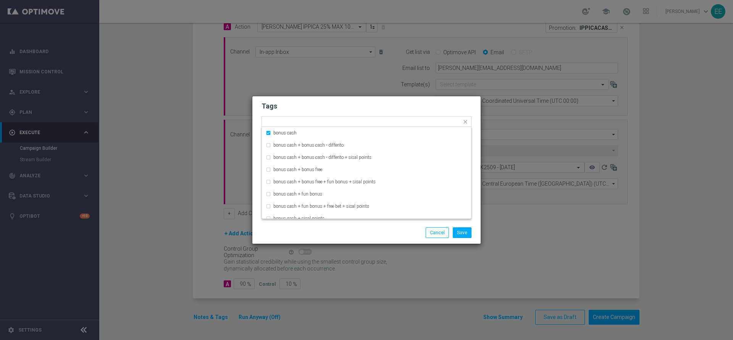
click at [411, 109] on h2 "Tags" at bounding box center [367, 106] width 210 height 9
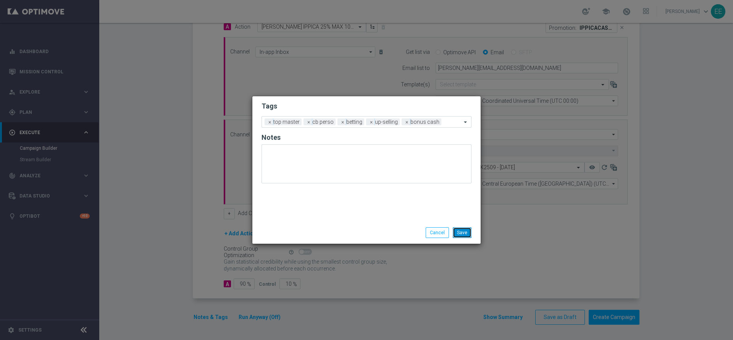
click at [469, 231] on button "Save" at bounding box center [462, 232] width 19 height 11
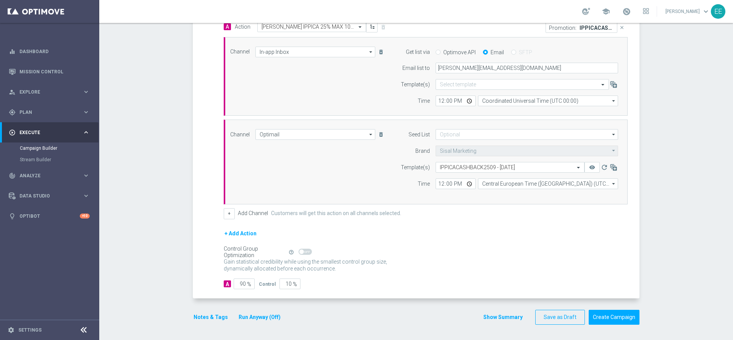
click at [265, 283] on button "Run Anyway (Off)" at bounding box center [260, 317] width 44 height 10
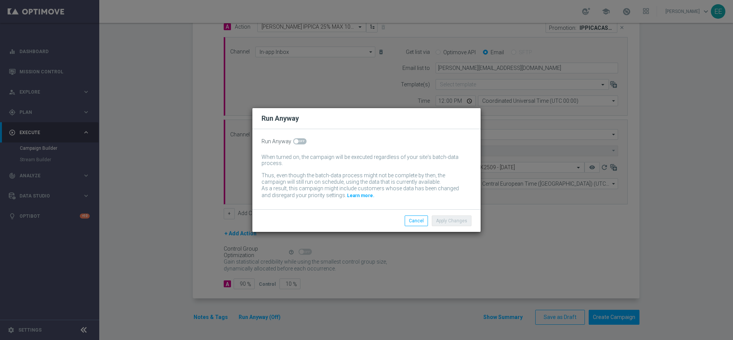
click at [293, 145] on div "Run Anyway When turned on, the campaign will be executed regardless of your sit…" at bounding box center [366, 169] width 228 height 80
click at [295, 144] on span at bounding box center [299, 141] width 13 height 6
click at [295, 144] on input "checkbox" at bounding box center [299, 141] width 13 height 6
checkbox input "true"
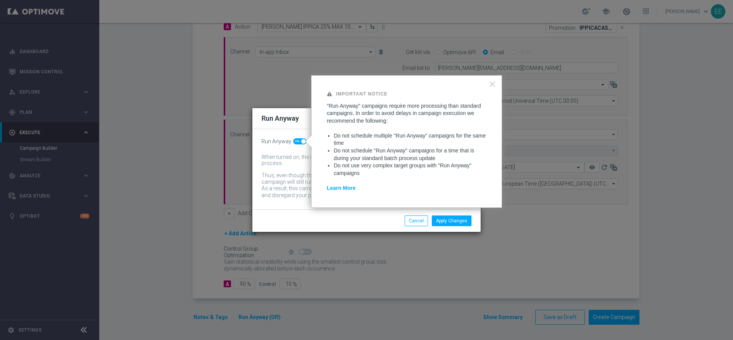
click at [456, 226] on div "Apply Changes Cancel" at bounding box center [366, 220] width 228 height 23
click at [457, 224] on button "Apply Changes" at bounding box center [452, 220] width 40 height 11
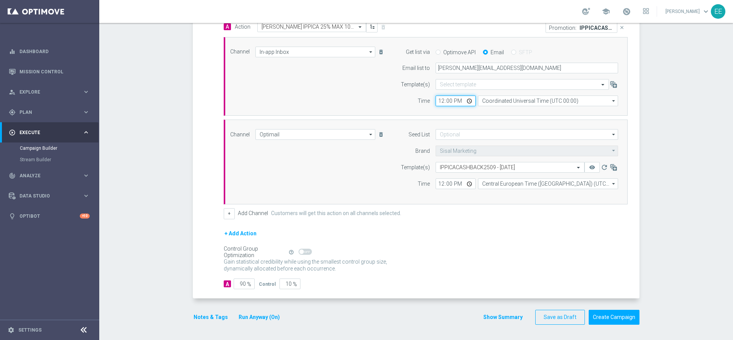
click at [439, 97] on input "12:00" at bounding box center [456, 100] width 40 height 11
type input "10:30"
click at [439, 183] on input "12:00" at bounding box center [456, 183] width 40 height 11
type input "18:00"
click at [519, 239] on div "+ Add Action" at bounding box center [426, 238] width 404 height 19
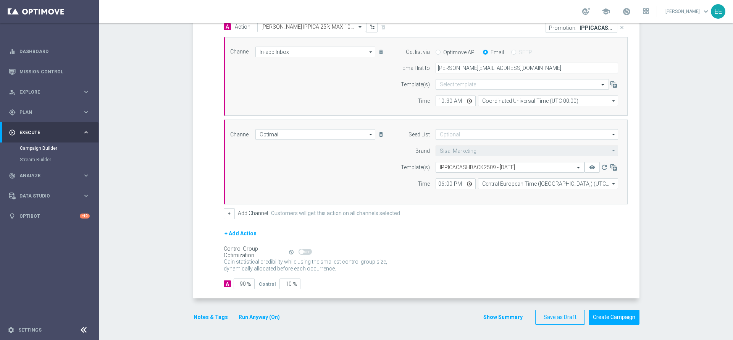
scroll to position [1, 0]
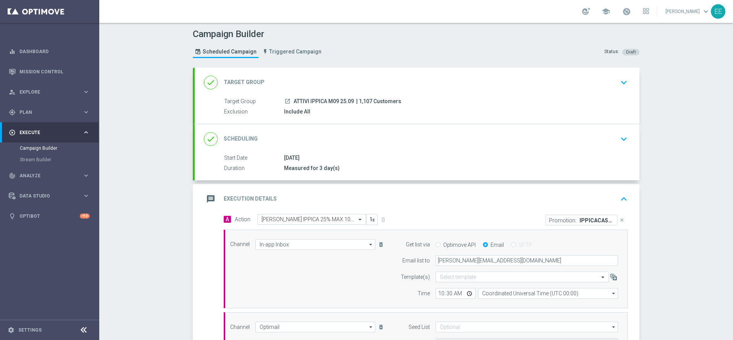
click at [414, 206] on div "message Execution Details keyboard_arrow_up" at bounding box center [417, 199] width 427 height 15
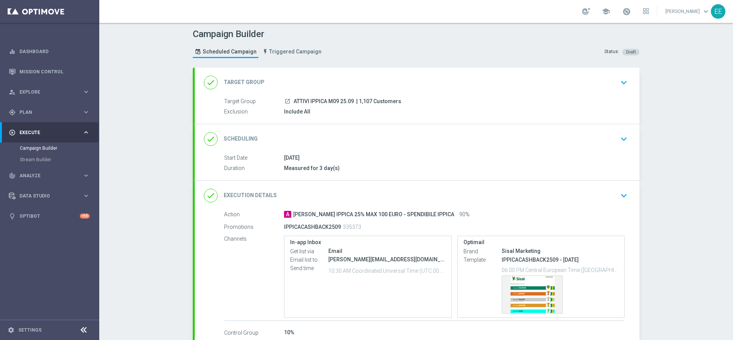
scroll to position [47, 0]
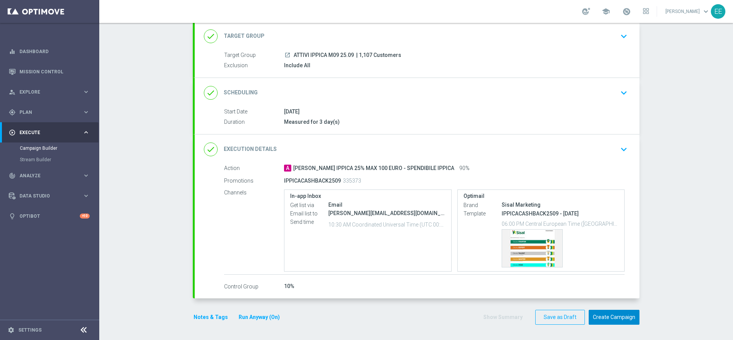
click at [603, 283] on button "Create Campaign" at bounding box center [614, 317] width 51 height 15
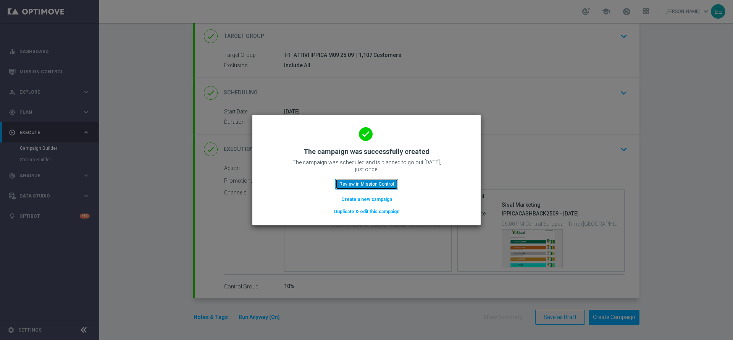
click at [365, 184] on button "Review in Mission Control" at bounding box center [366, 184] width 63 height 11
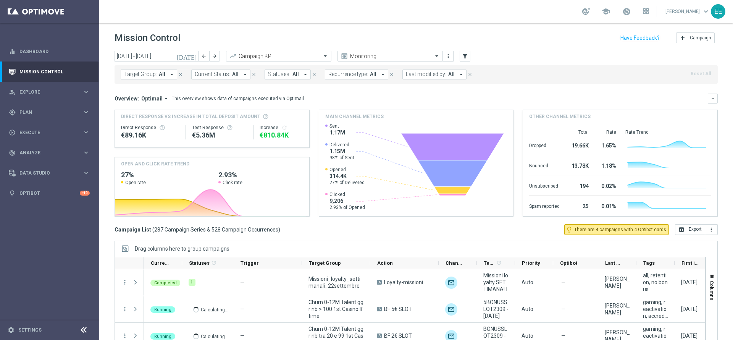
click at [419, 74] on span "Last modified by:" at bounding box center [426, 74] width 40 height 6
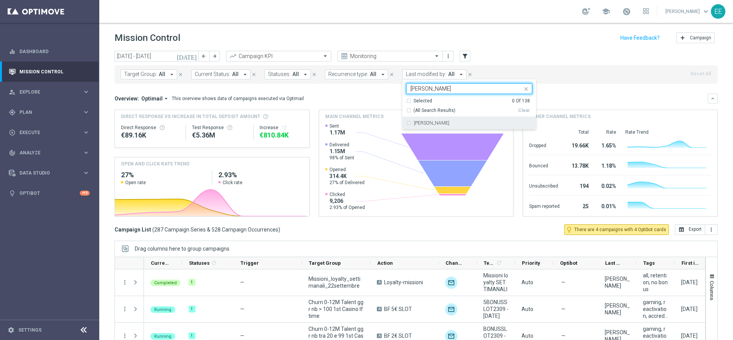
click at [458, 124] on div "[PERSON_NAME]" at bounding box center [473, 123] width 118 height 5
type input "ellena"
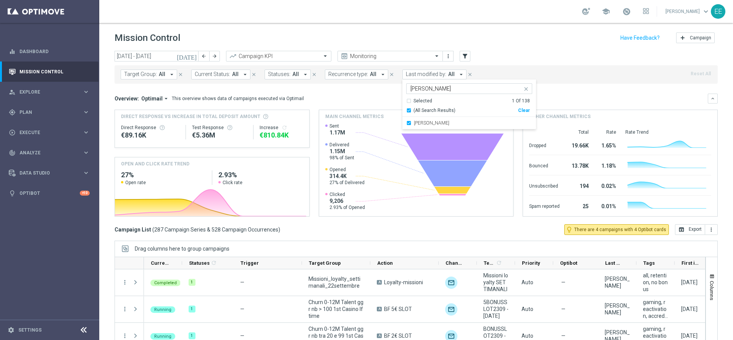
click at [535, 56] on div "today 22 Sep 2025 - 28 Sep 2025 arrow_back arrow_forward Campaign KPI trending_…" at bounding box center [416, 56] width 603 height 11
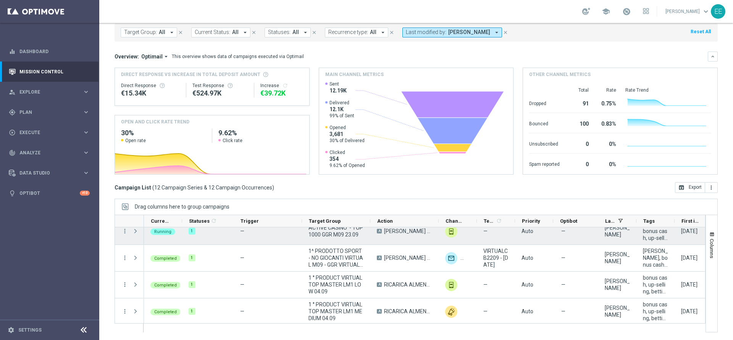
scroll to position [225, 0]
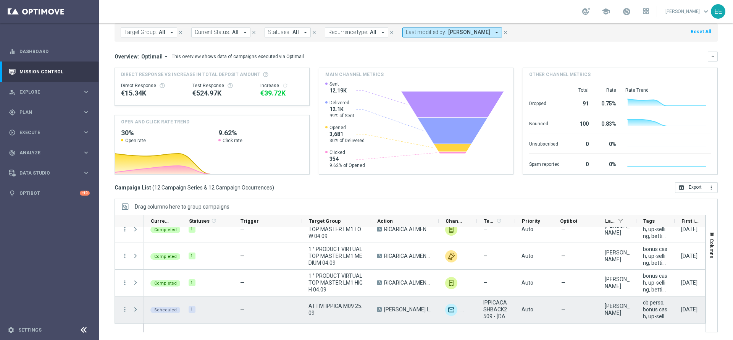
click at [134, 307] on span at bounding box center [135, 309] width 7 height 6
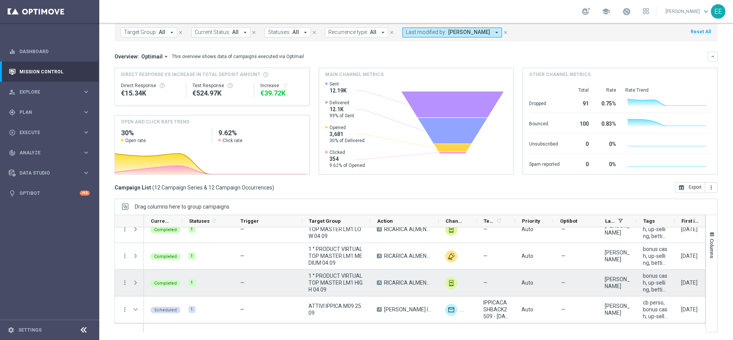
scroll to position [260, 0]
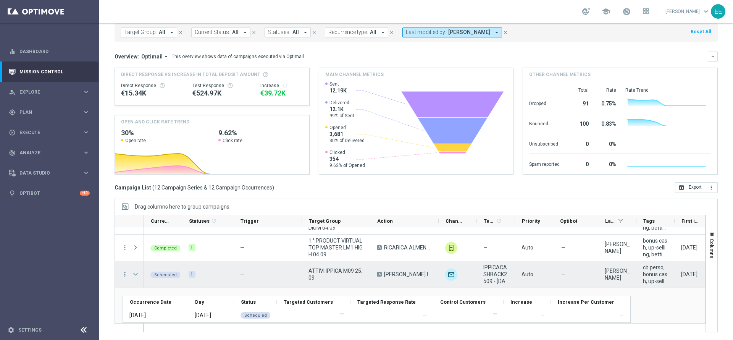
click at [134, 275] on span at bounding box center [135, 274] width 7 height 6
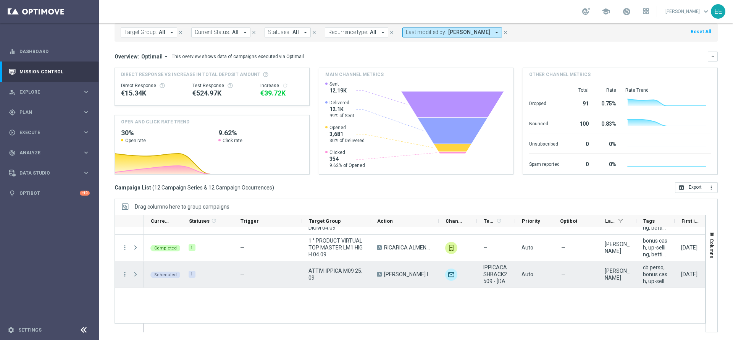
click at [134, 275] on span at bounding box center [135, 274] width 7 height 6
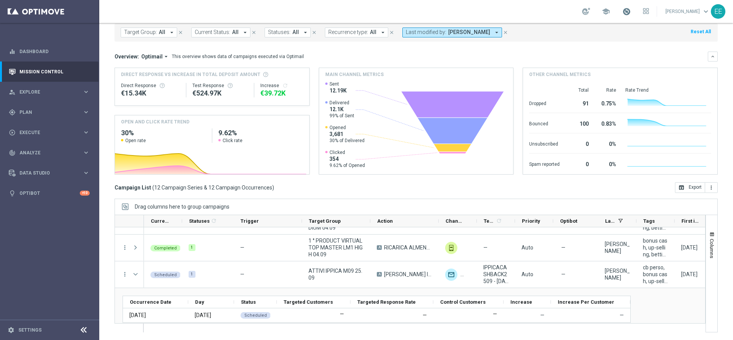
click at [631, 13] on span at bounding box center [626, 11] width 8 height 8
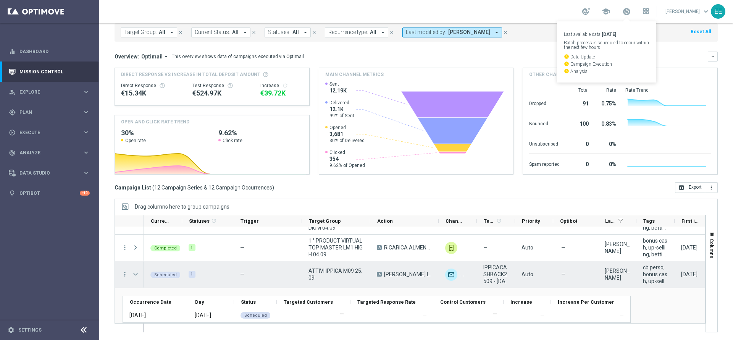
click at [136, 274] on span at bounding box center [135, 274] width 7 height 6
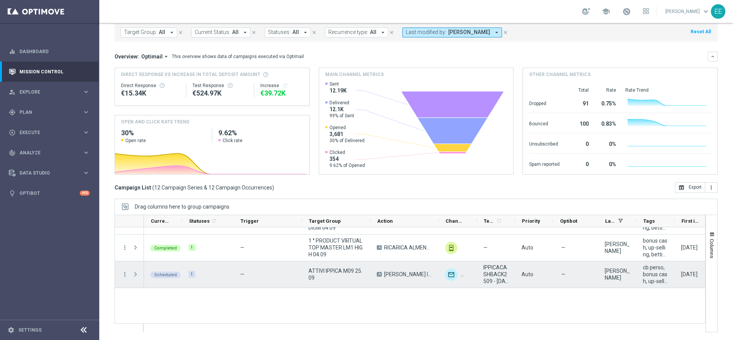
click at [136, 274] on span at bounding box center [135, 274] width 7 height 6
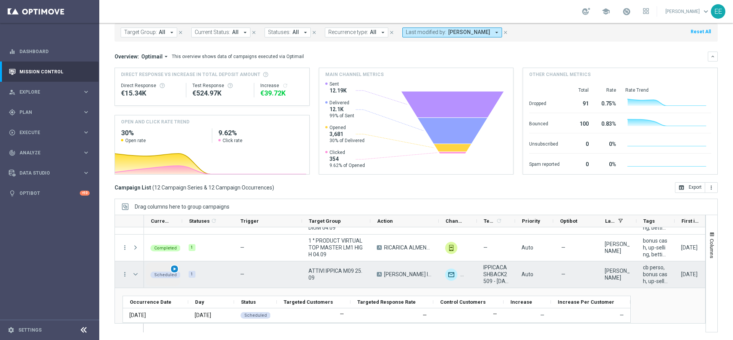
click at [175, 268] on span "play_arrow" at bounding box center [174, 268] width 5 height 5
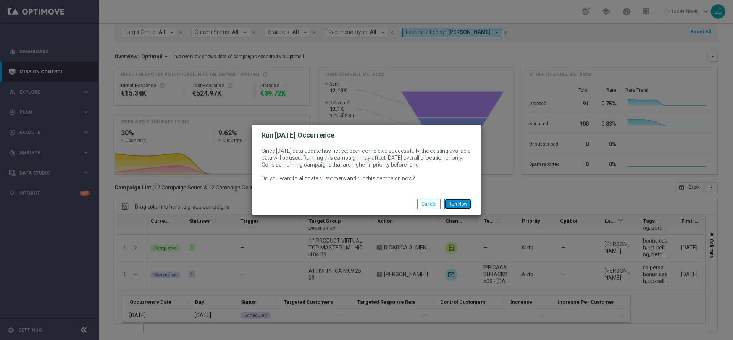
click at [463, 200] on button "Run Now" at bounding box center [458, 204] width 27 height 11
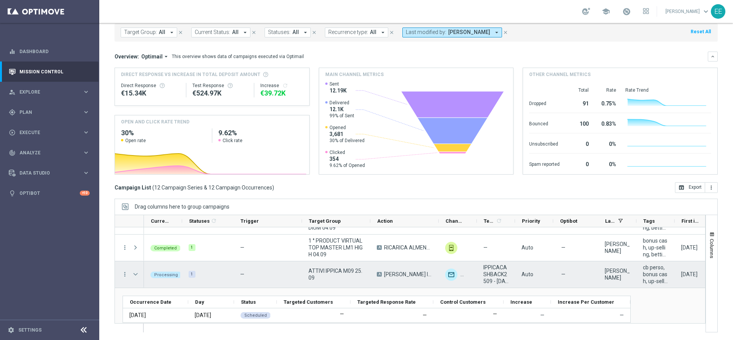
click at [136, 272] on span "Press SPACE to select this row." at bounding box center [135, 274] width 7 height 6
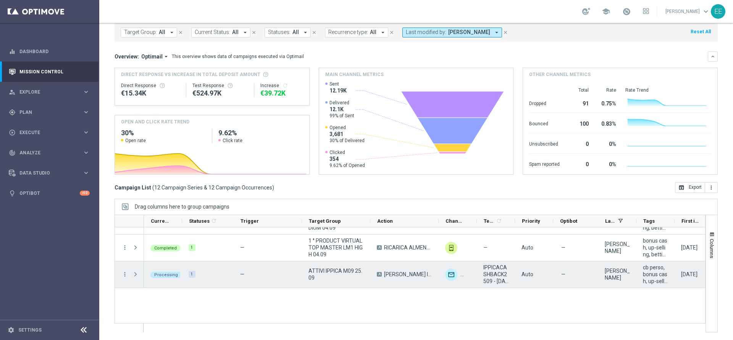
click at [136, 272] on span "Press SPACE to select this row." at bounding box center [135, 274] width 7 height 6
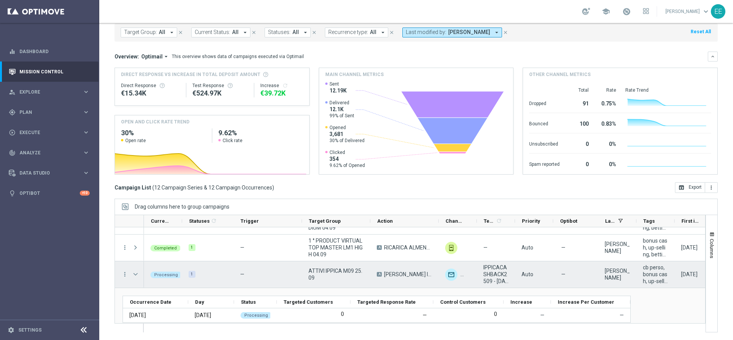
click at [136, 272] on span "Press SPACE to select this row." at bounding box center [135, 274] width 7 height 6
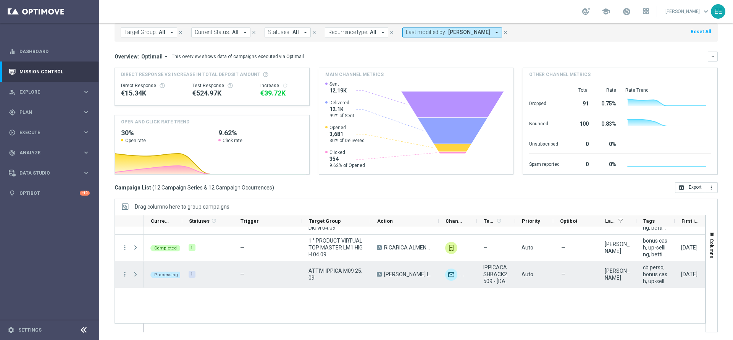
click at [136, 272] on span "Press SPACE to select this row." at bounding box center [135, 274] width 7 height 6
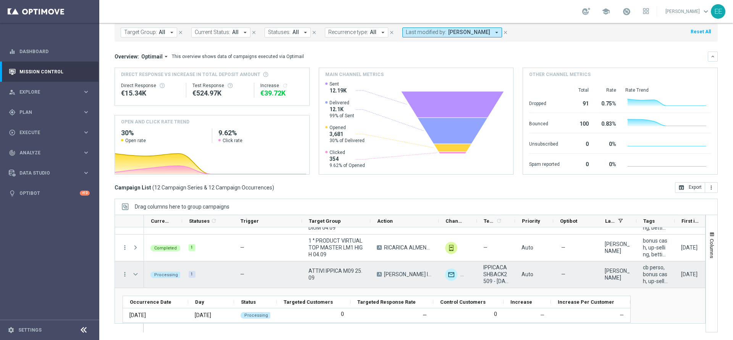
click at [136, 272] on span "Press SPACE to select this row." at bounding box center [135, 274] width 7 height 6
click at [0, 0] on span "Press SPACE to select this row." at bounding box center [0, 0] width 0 height 0
click at [136, 272] on span "Press SPACE to select this row." at bounding box center [135, 274] width 7 height 6
click at [0, 0] on span "Press SPACE to select this row." at bounding box center [0, 0] width 0 height 0
click at [136, 275] on span "Press SPACE to select this row." at bounding box center [135, 274] width 7 height 6
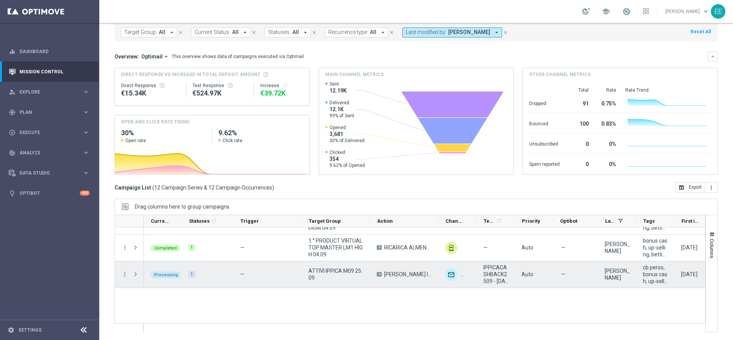
click at [136, 275] on span "Press SPACE to select this row." at bounding box center [135, 274] width 7 height 6
